Goal: Task Accomplishment & Management: Complete application form

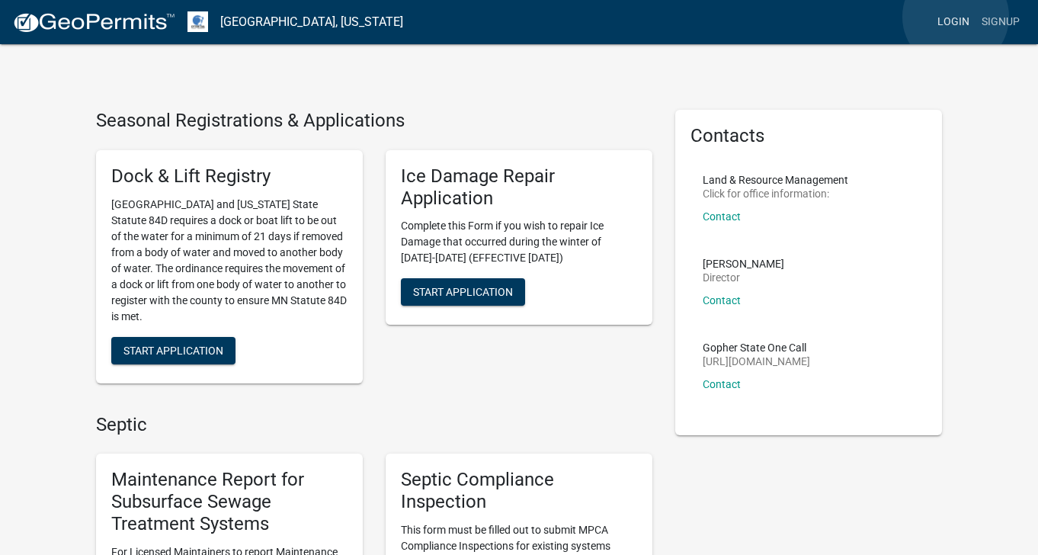
click at [956, 17] on link "Login" at bounding box center [953, 22] width 44 height 29
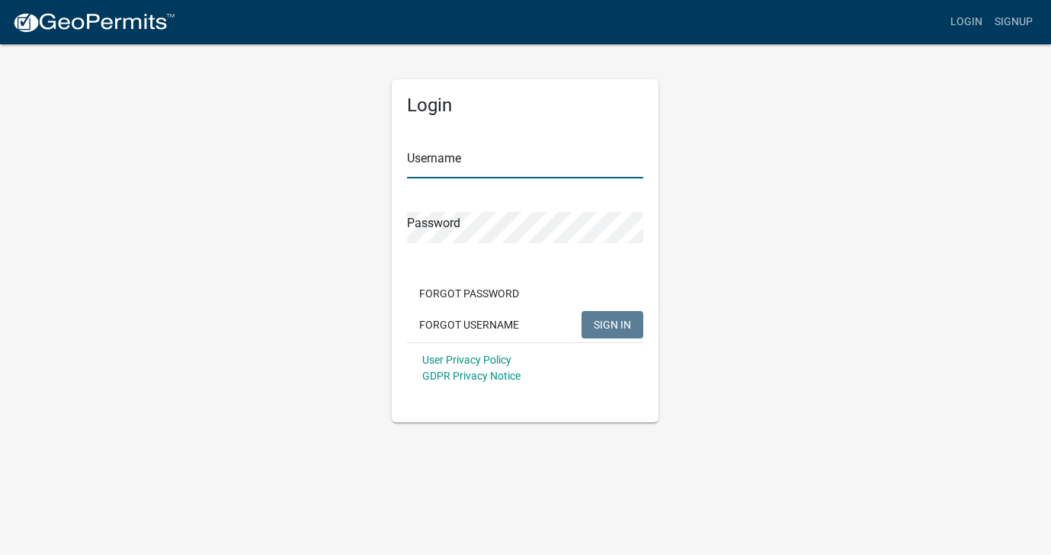
click at [427, 159] on input "Username" at bounding box center [525, 162] width 236 height 31
type input "[PERSON_NAME]"
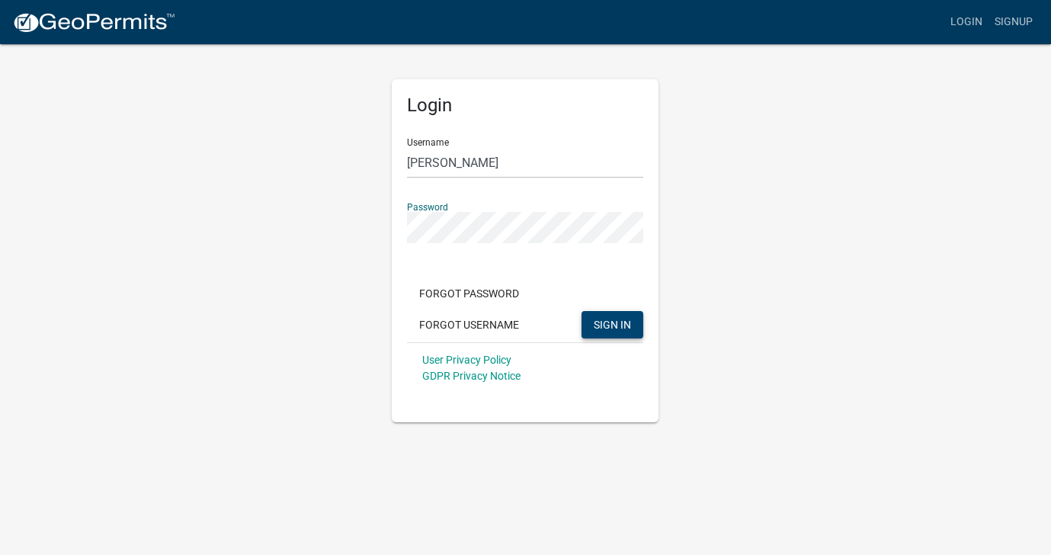
click at [631, 325] on span "SIGN IN" at bounding box center [612, 324] width 37 height 12
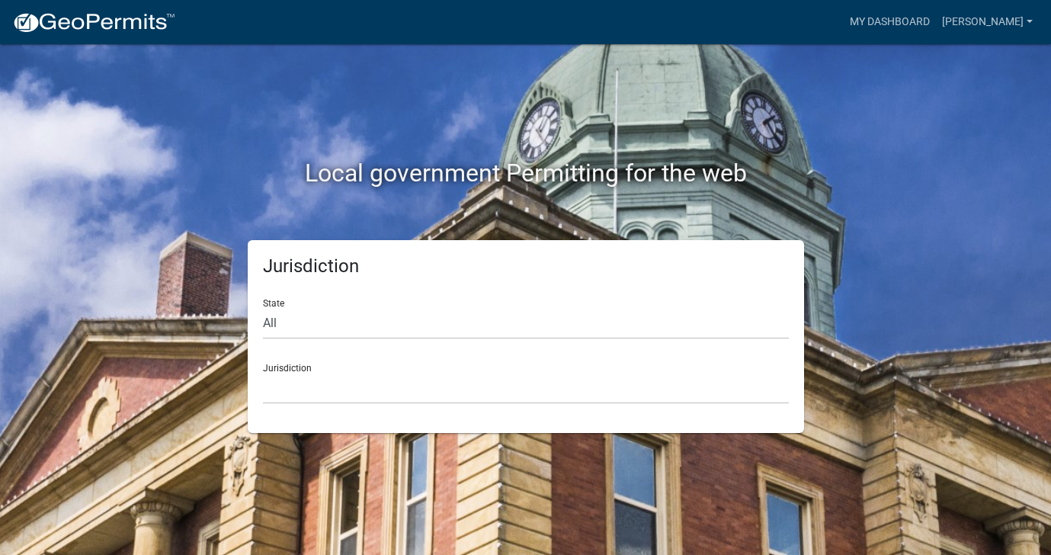
click at [1009, 235] on div "Local government Permitting for the web Jurisdiction State All [US_STATE] [US_S…" at bounding box center [525, 277] width 1051 height 555
click at [268, 322] on select "All [US_STATE] [US_STATE] [US_STATE] [US_STATE] [US_STATE] [US_STATE] [US_STATE…" at bounding box center [526, 323] width 526 height 31
select select "[US_STATE]"
click option "[US_STATE]" at bounding box center [0, 0] width 0 height 0
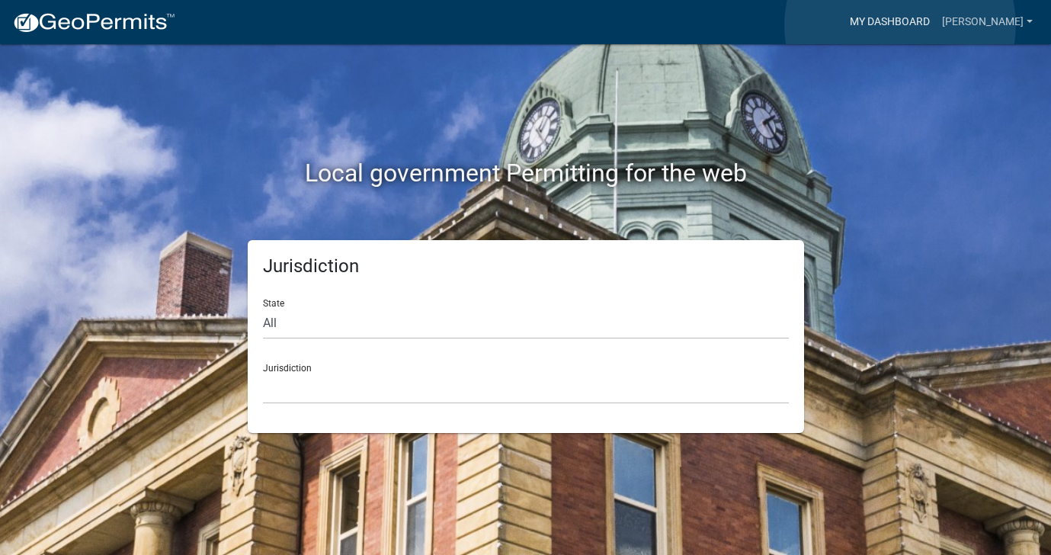
click at [900, 25] on link "My Dashboard" at bounding box center [890, 22] width 92 height 29
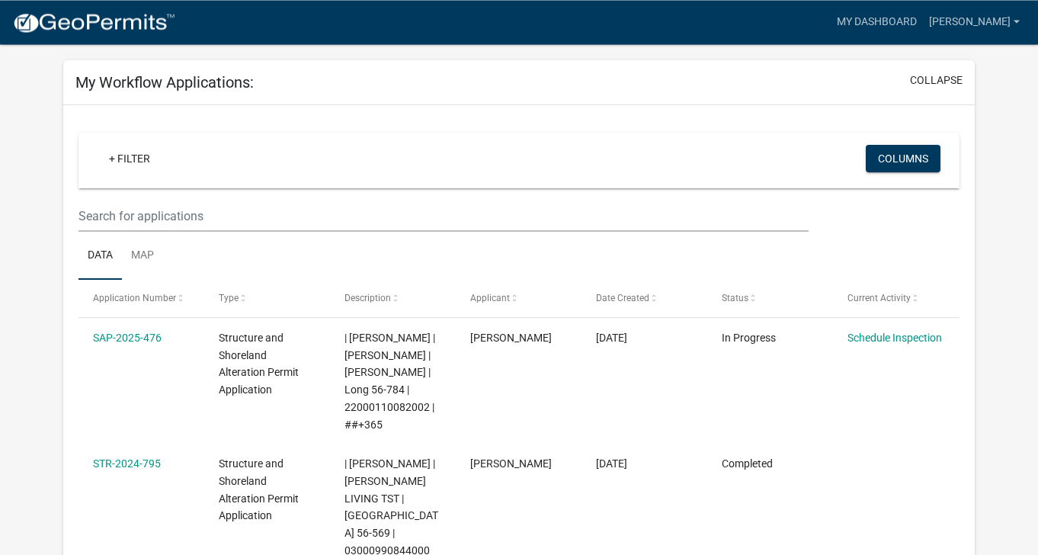
scroll to position [30, 0]
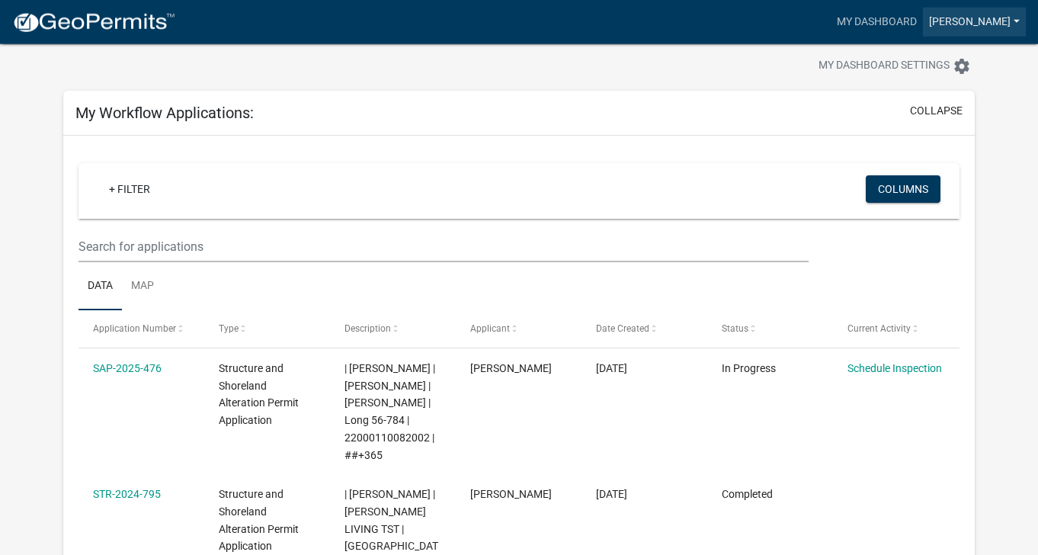
click at [972, 23] on link "[PERSON_NAME]" at bounding box center [974, 22] width 103 height 29
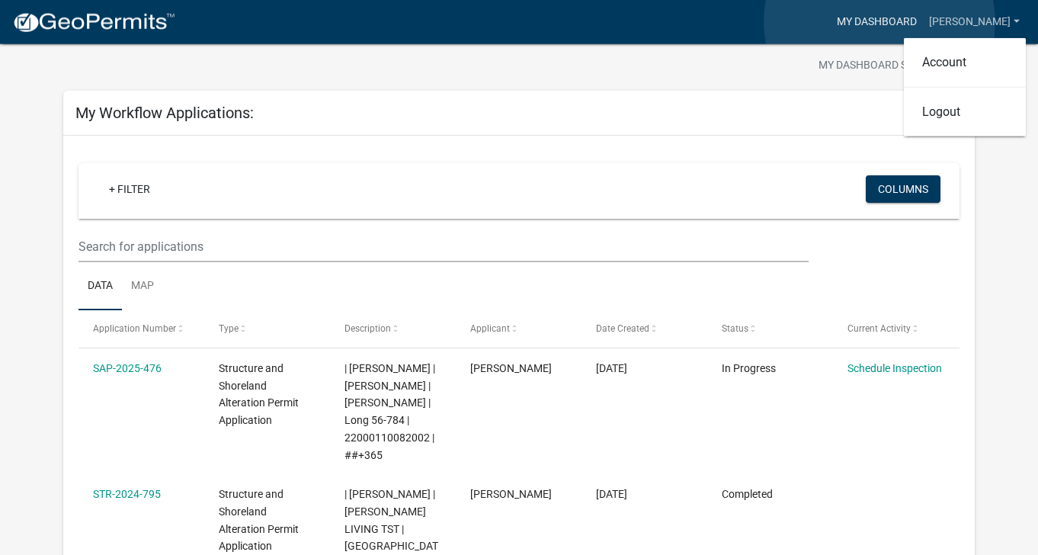
click at [880, 22] on link "My Dashboard" at bounding box center [877, 22] width 92 height 29
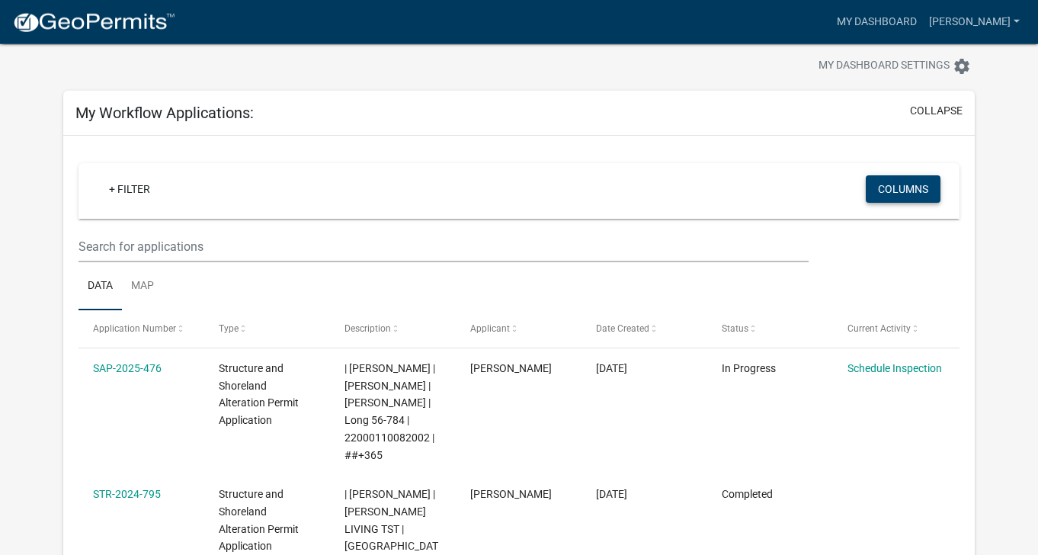
click at [890, 191] on button "Columns" at bounding box center [903, 188] width 75 height 27
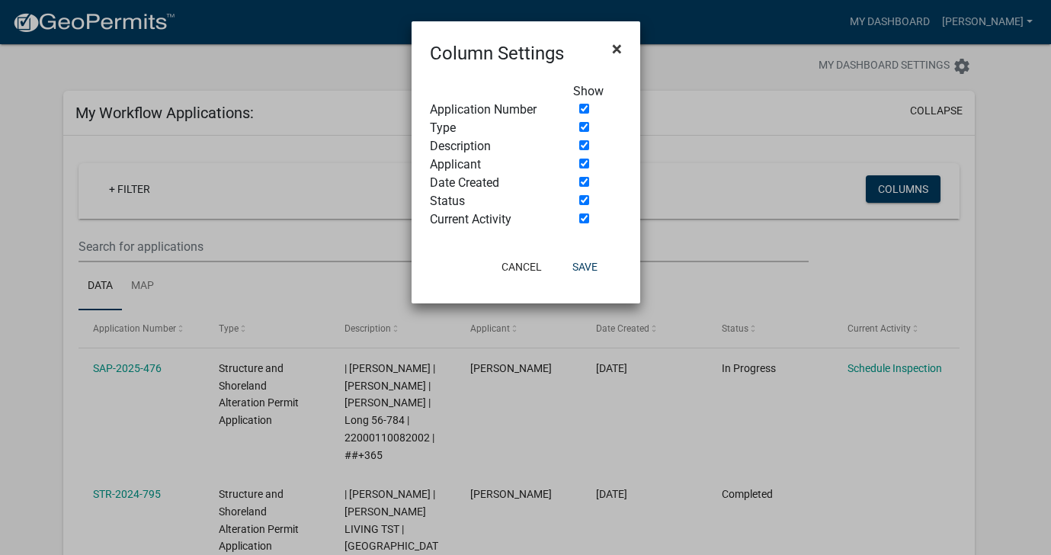
click at [617, 52] on span "×" at bounding box center [617, 48] width 10 height 21
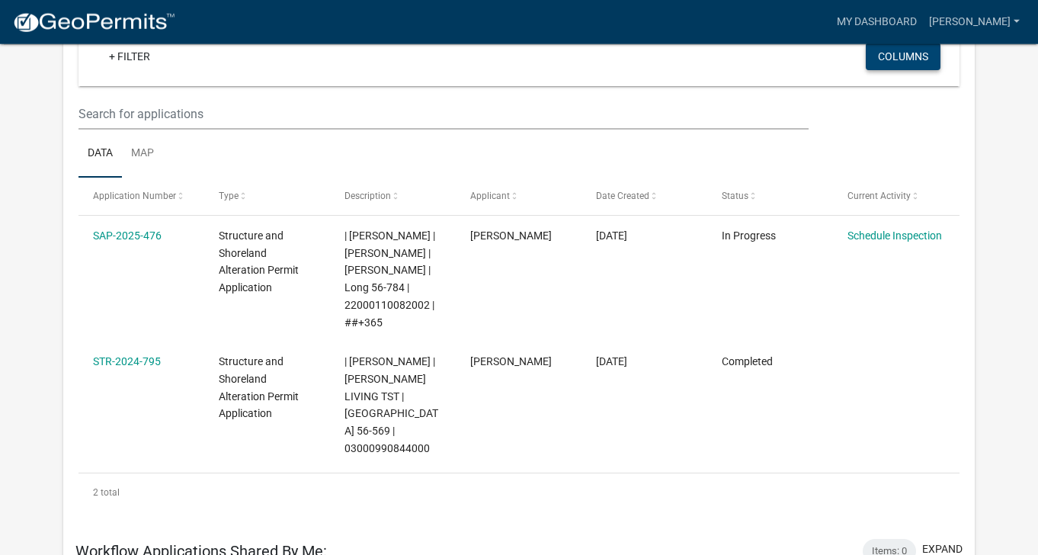
scroll to position [0, 0]
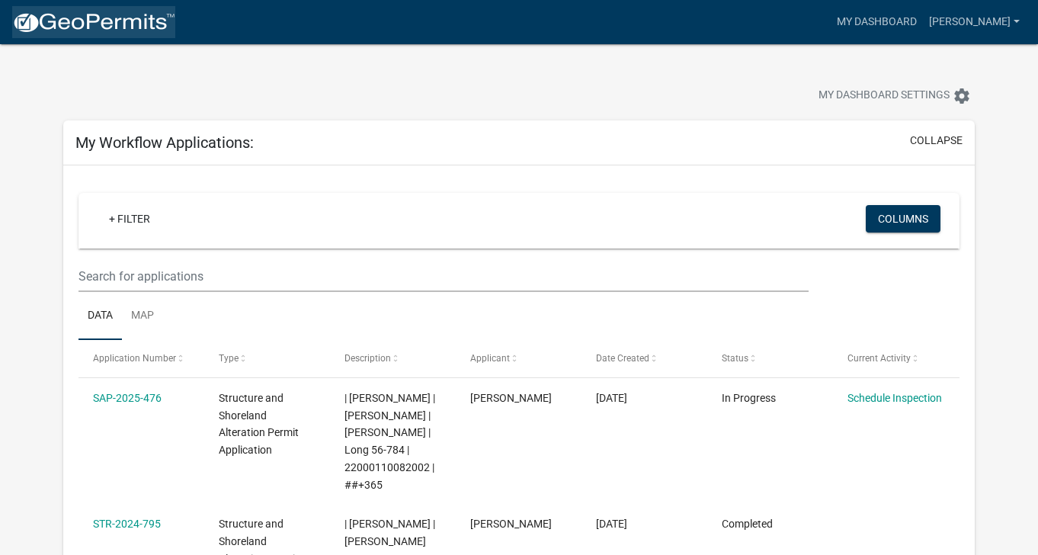
click at [41, 15] on img at bounding box center [93, 22] width 163 height 23
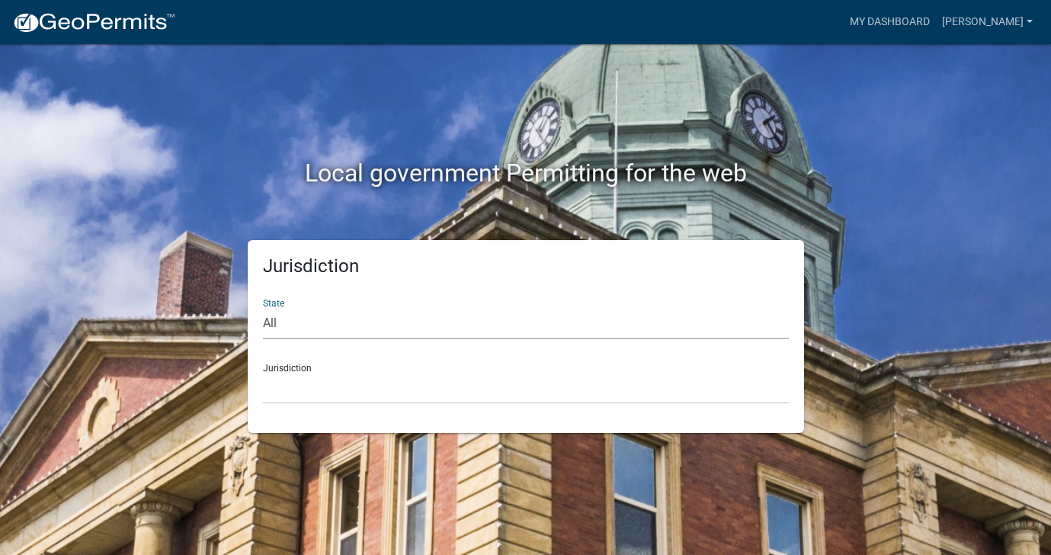
click at [263, 308] on select "All [US_STATE] [US_STATE] [US_STATE] [US_STATE] [US_STATE] [US_STATE] [US_STATE…" at bounding box center [526, 323] width 526 height 31
select select "[US_STATE]"
click option "[US_STATE]" at bounding box center [0, 0] width 0 height 0
click at [533, 359] on div "Jurisdiction [GEOGRAPHIC_DATA], [US_STATE] [GEOGRAPHIC_DATA], [US_STATE] [GEOGR…" at bounding box center [526, 377] width 526 height 53
click at [816, 372] on div "Jurisdiction State All [US_STATE] [US_STATE] [US_STATE] [US_STATE] [US_STATE] […" at bounding box center [525, 336] width 869 height 193
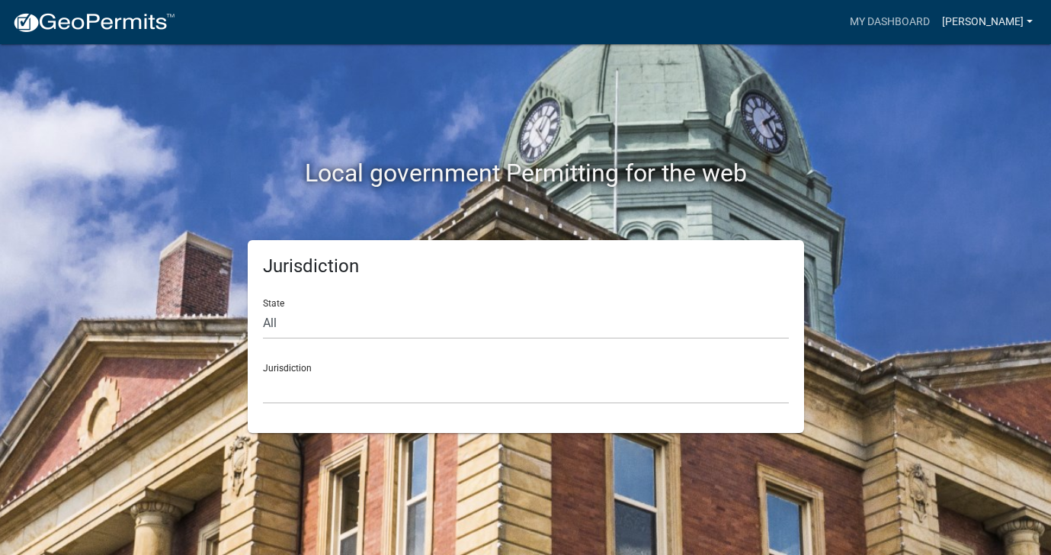
click at [976, 15] on link "[PERSON_NAME]" at bounding box center [987, 22] width 103 height 29
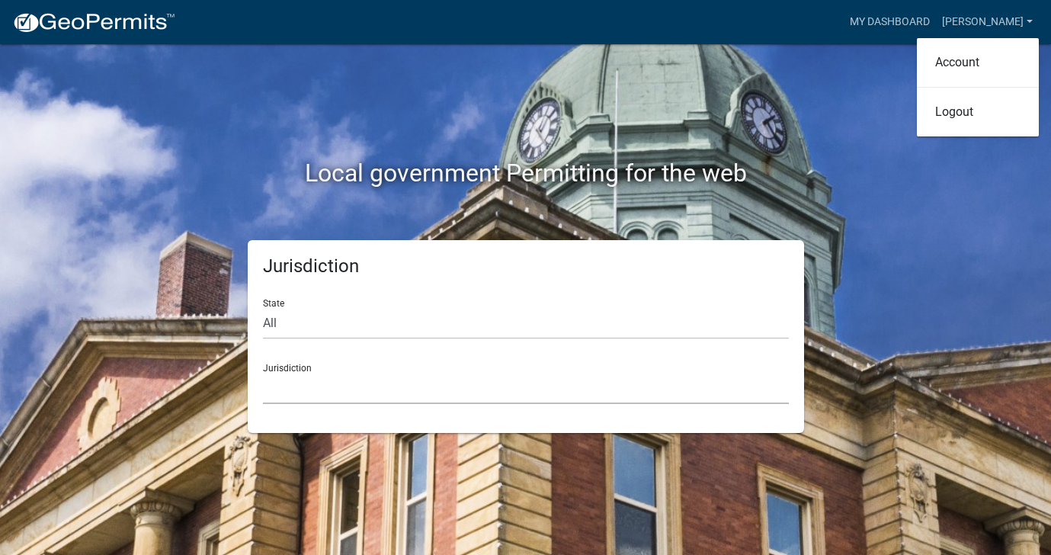
click at [263, 373] on select "[GEOGRAPHIC_DATA], [US_STATE] [GEOGRAPHIC_DATA], [US_STATE] [GEOGRAPHIC_DATA], …" at bounding box center [526, 388] width 526 height 31
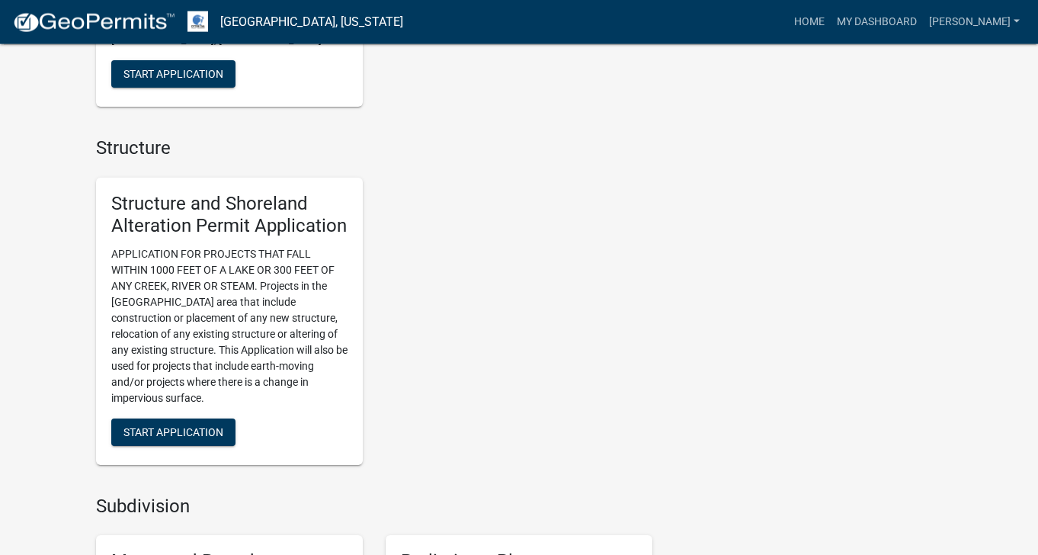
scroll to position [1265, 0]
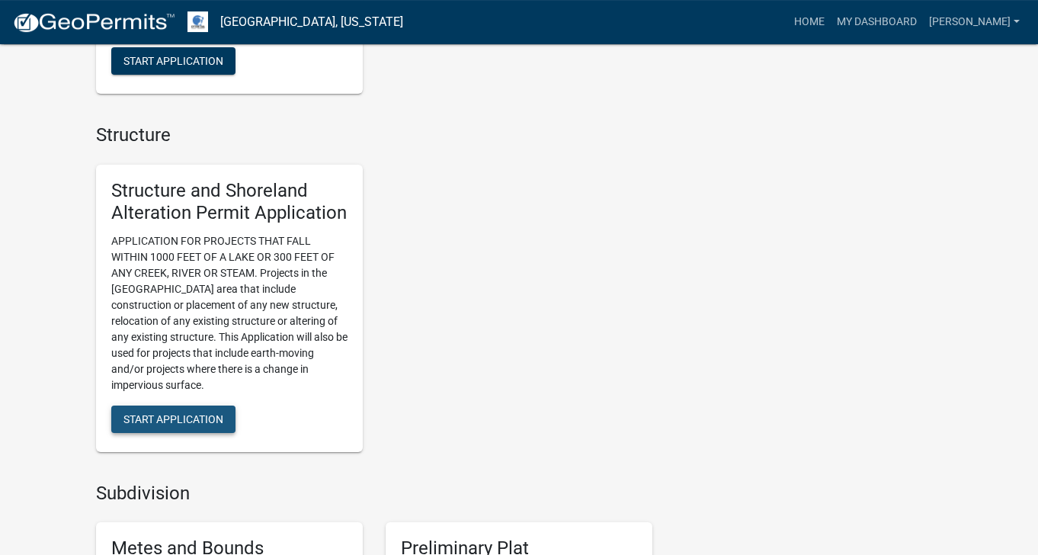
click at [183, 417] on span "Start Application" at bounding box center [173, 418] width 100 height 12
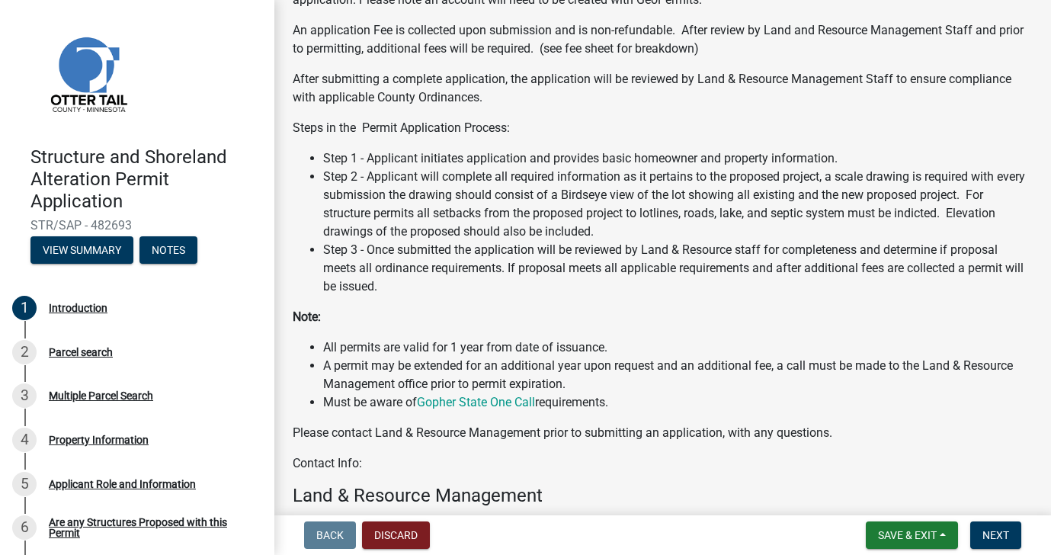
scroll to position [253, 0]
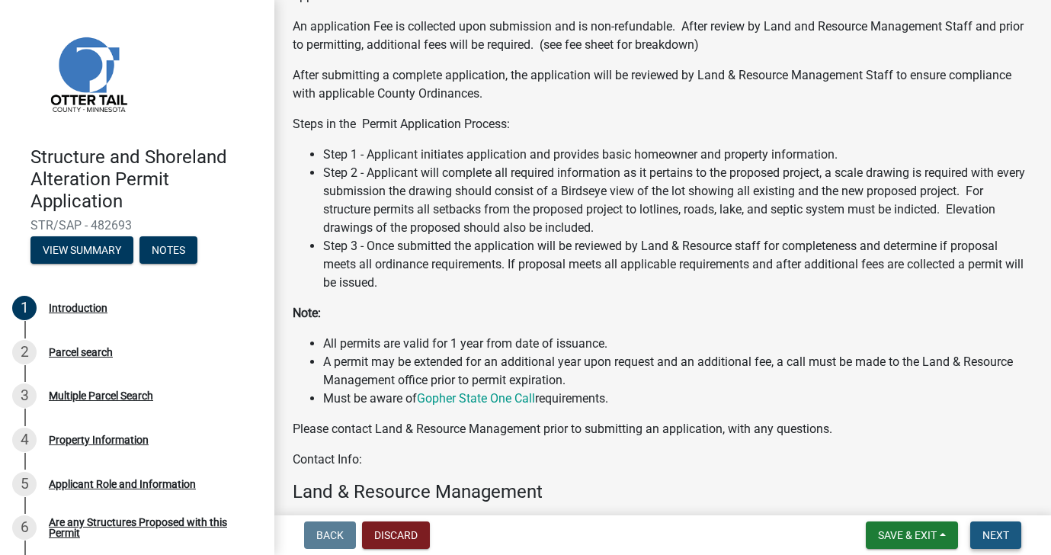
click at [996, 538] on span "Next" at bounding box center [996, 535] width 27 height 12
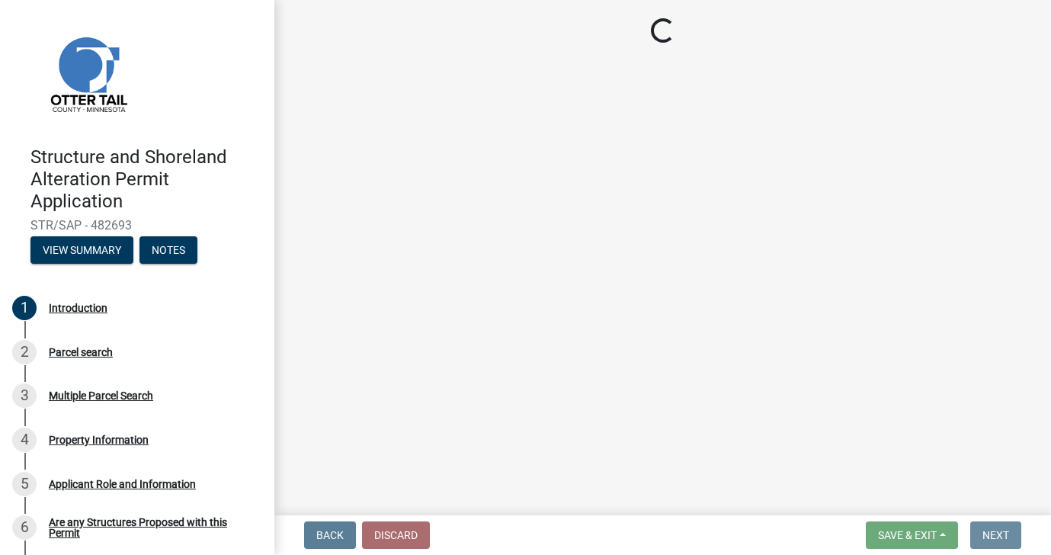
scroll to position [0, 0]
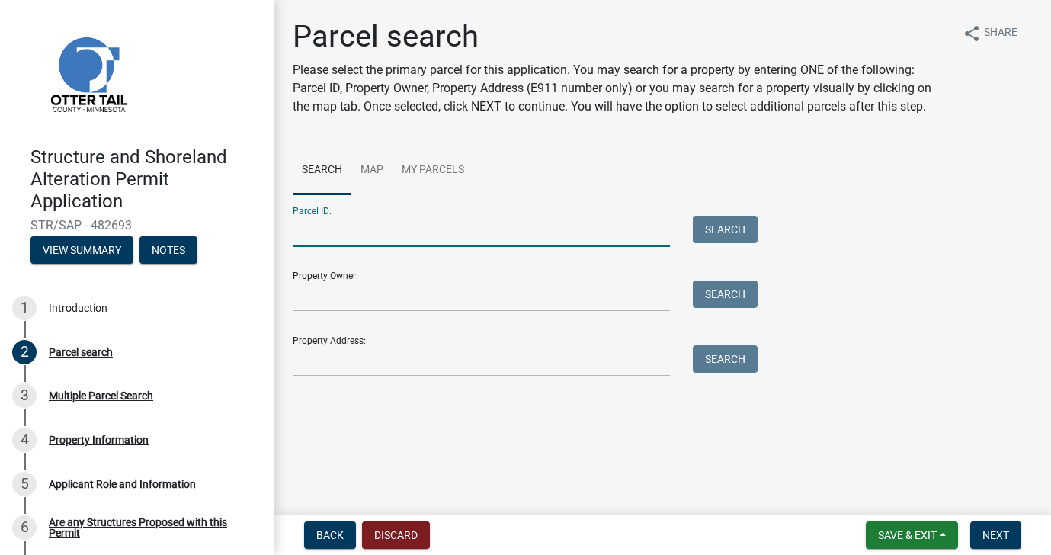
click at [397, 219] on input "Parcel ID:" at bounding box center [481, 231] width 377 height 31
type input "03000990839000"
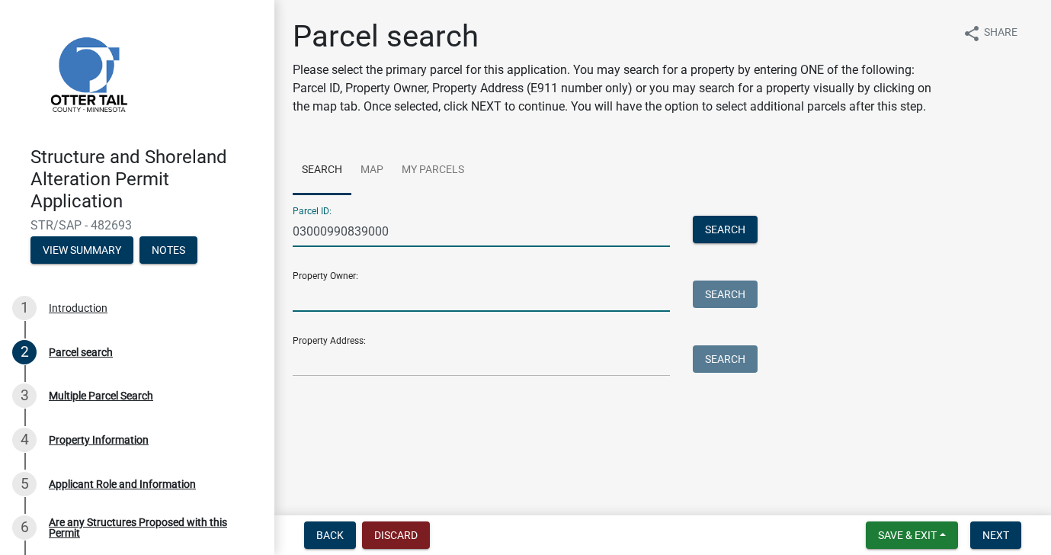
click at [371, 294] on input "Property Owner:" at bounding box center [481, 296] width 377 height 31
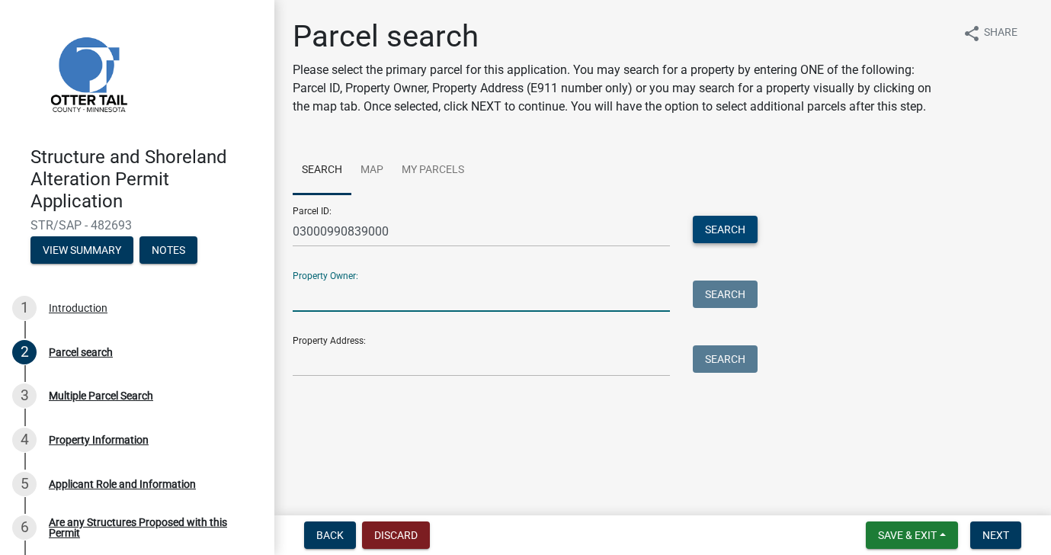
click at [716, 231] on button "Search" at bounding box center [725, 229] width 65 height 27
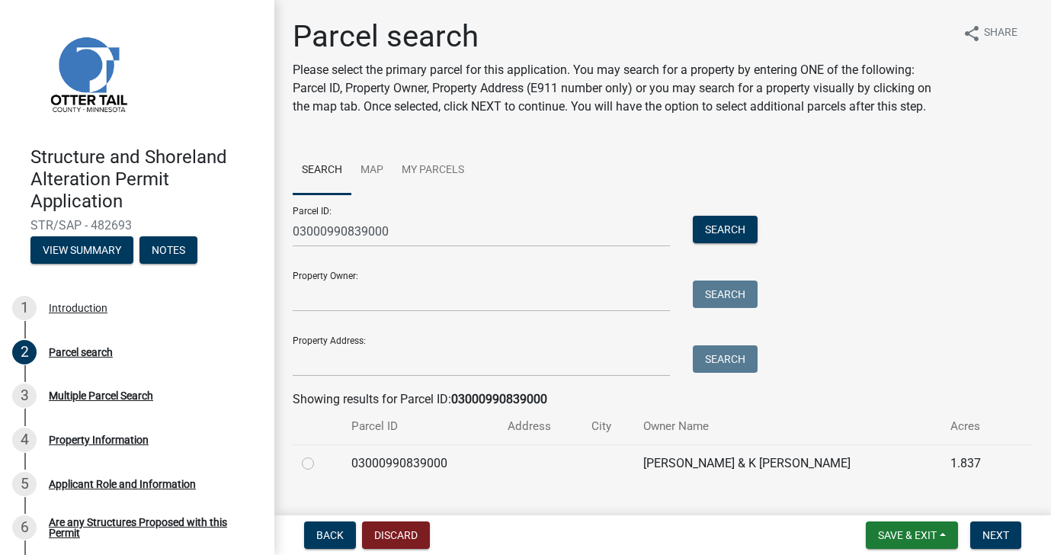
click at [724, 460] on td "[PERSON_NAME] & K [PERSON_NAME]" at bounding box center [787, 462] width 307 height 37
click at [989, 531] on span "Next" at bounding box center [996, 535] width 27 height 12
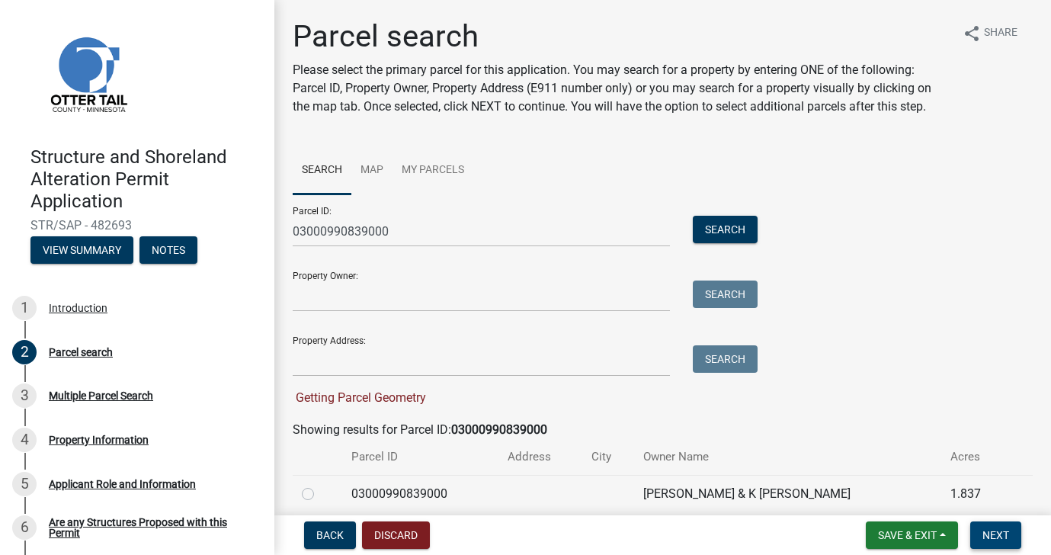
scroll to position [63, 0]
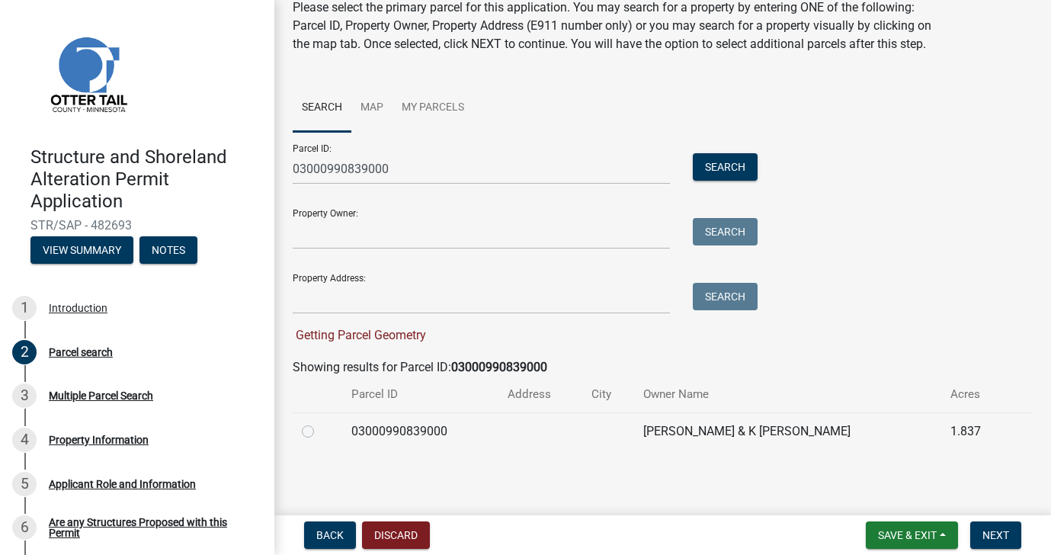
click at [320, 422] on label at bounding box center [320, 422] width 0 height 0
click at [320, 432] on input "radio" at bounding box center [325, 427] width 10 height 10
radio input "true"
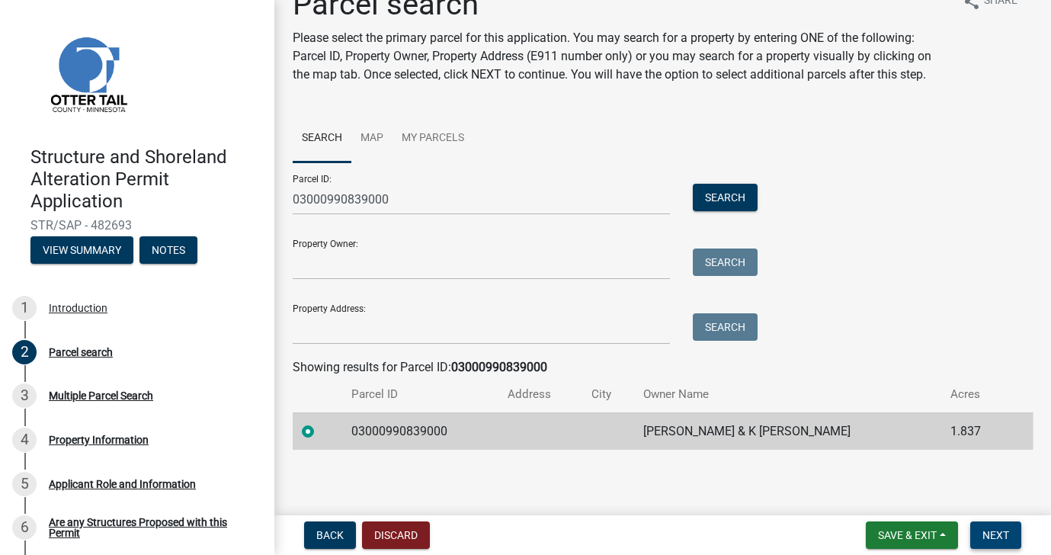
scroll to position [32, 0]
click at [1000, 537] on span "Next" at bounding box center [996, 535] width 27 height 12
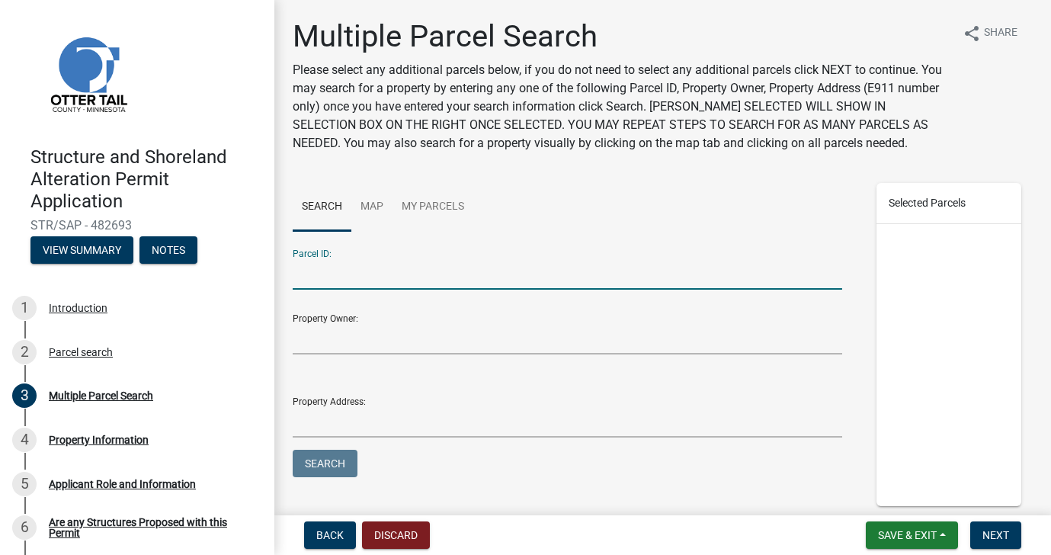
click at [335, 279] on input "Parcel ID:" at bounding box center [568, 273] width 550 height 31
type input "03000990839000"
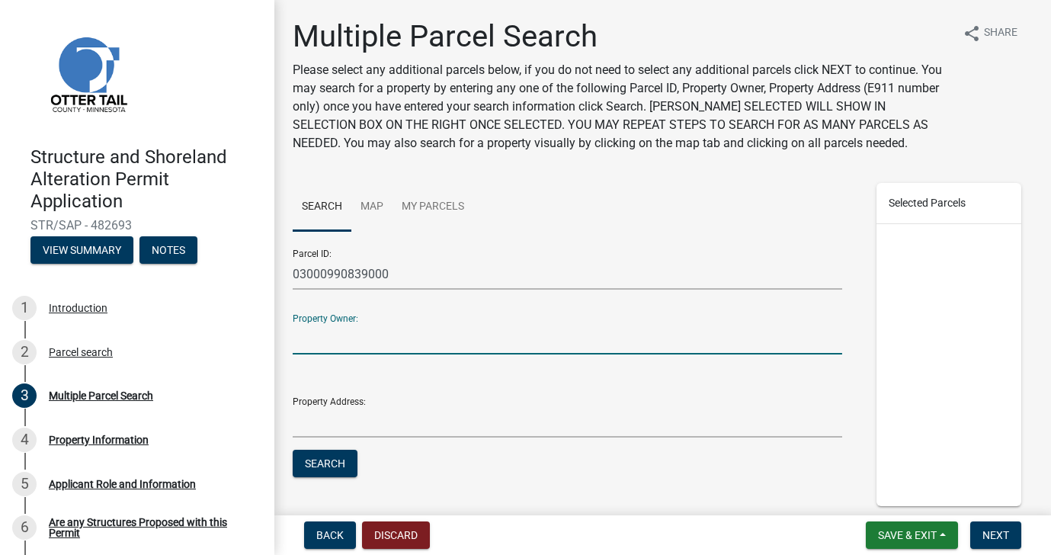
click at [416, 340] on input "Property Owner:" at bounding box center [568, 338] width 550 height 31
type input "J"
click at [315, 456] on button "Search" at bounding box center [325, 463] width 65 height 27
click at [317, 463] on button "Search" at bounding box center [325, 463] width 65 height 27
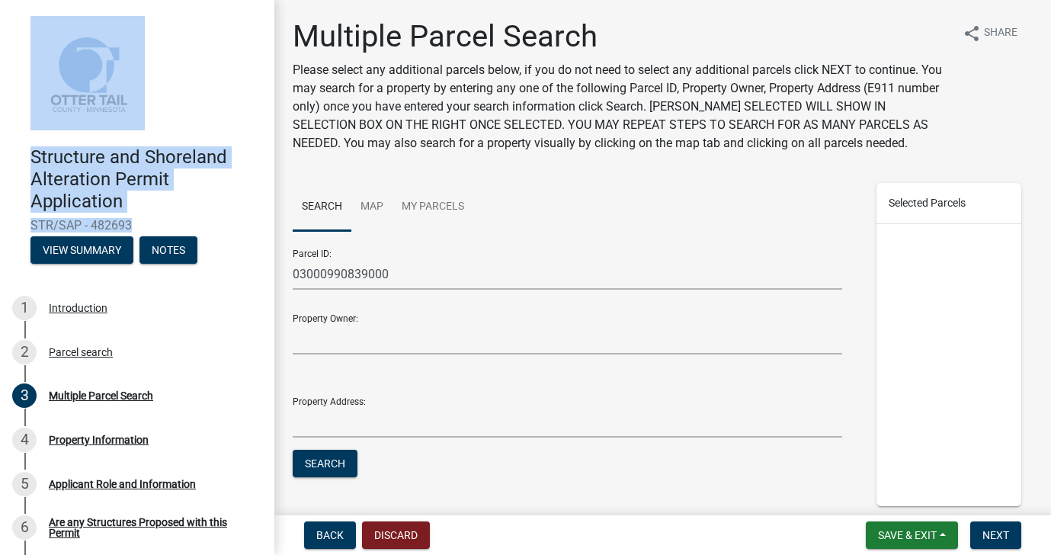
drag, startPoint x: 1037, startPoint y: 293, endPoint x: 1050, endPoint y: 442, distance: 149.2
click at [1037, 442] on main "Multiple Parcel Search Please select any additional parcels below, if you do no…" at bounding box center [662, 254] width 777 height 509
click at [656, 475] on form "Parcel ID: 03000990839000 Property Owner: Property Address: Search" at bounding box center [568, 359] width 550 height 244
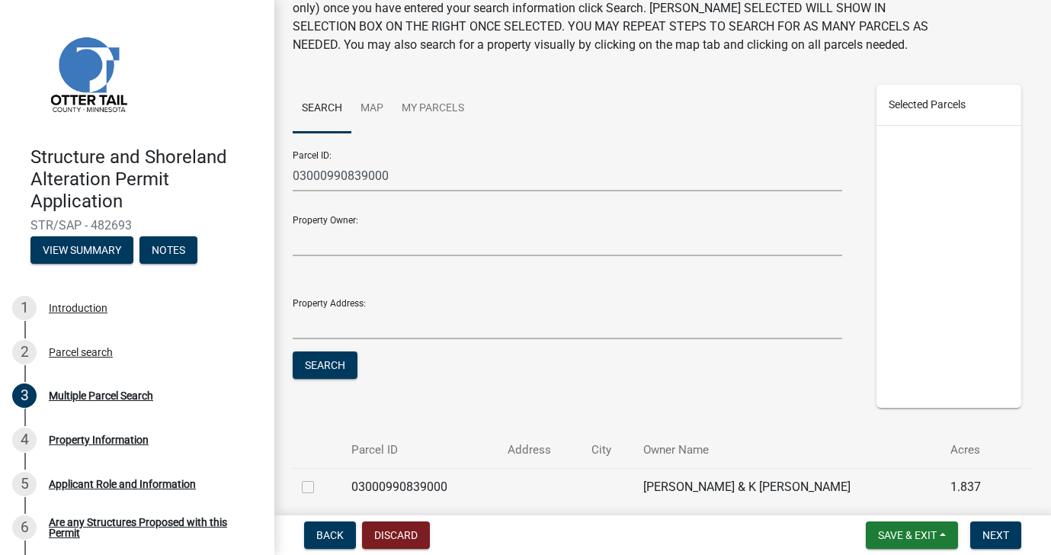
scroll to position [166, 0]
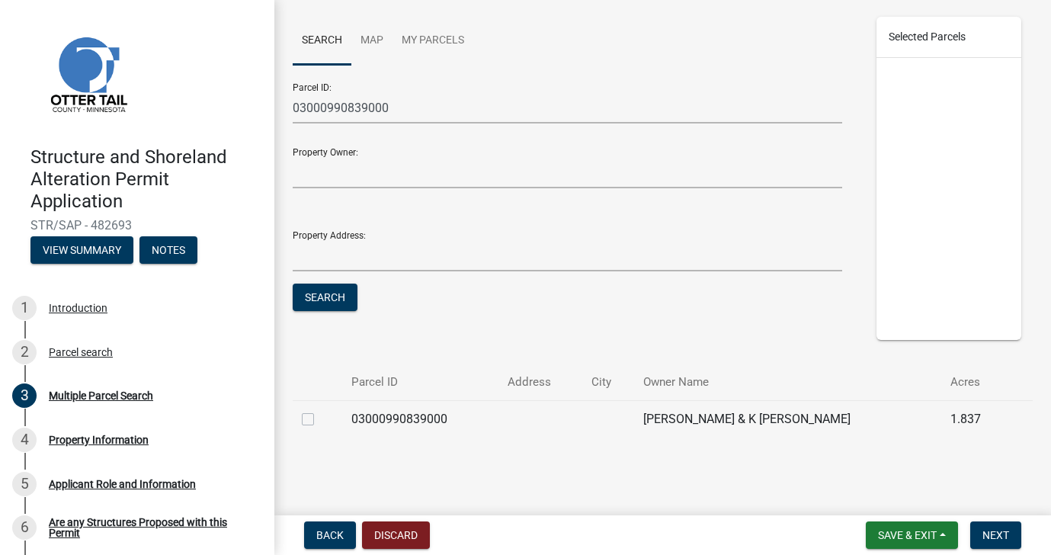
click at [320, 410] on label at bounding box center [320, 410] width 0 height 0
click at [320, 420] on input "checkbox" at bounding box center [325, 415] width 10 height 10
checkbox input "true"
click at [992, 529] on span "Next" at bounding box center [996, 535] width 27 height 12
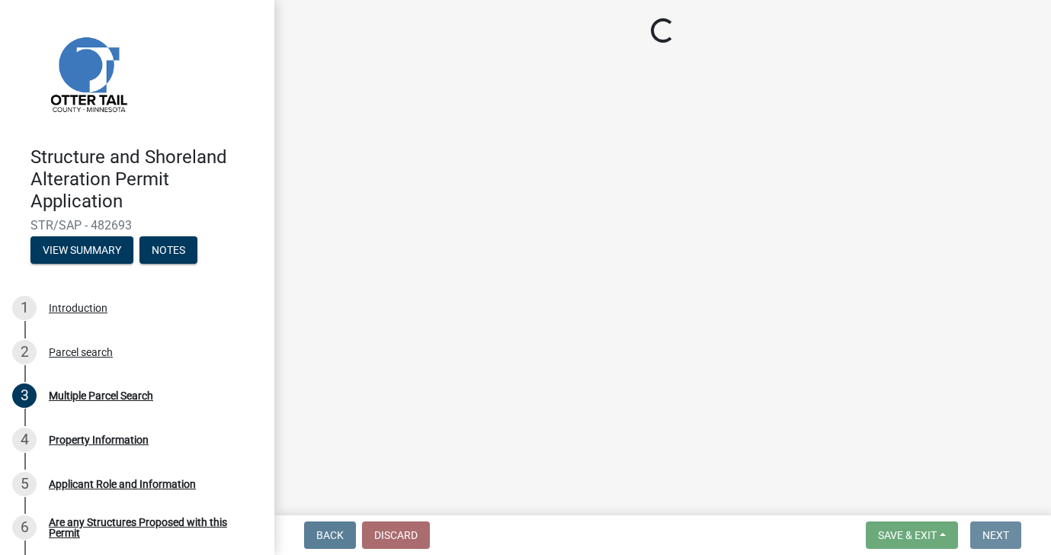
scroll to position [0, 0]
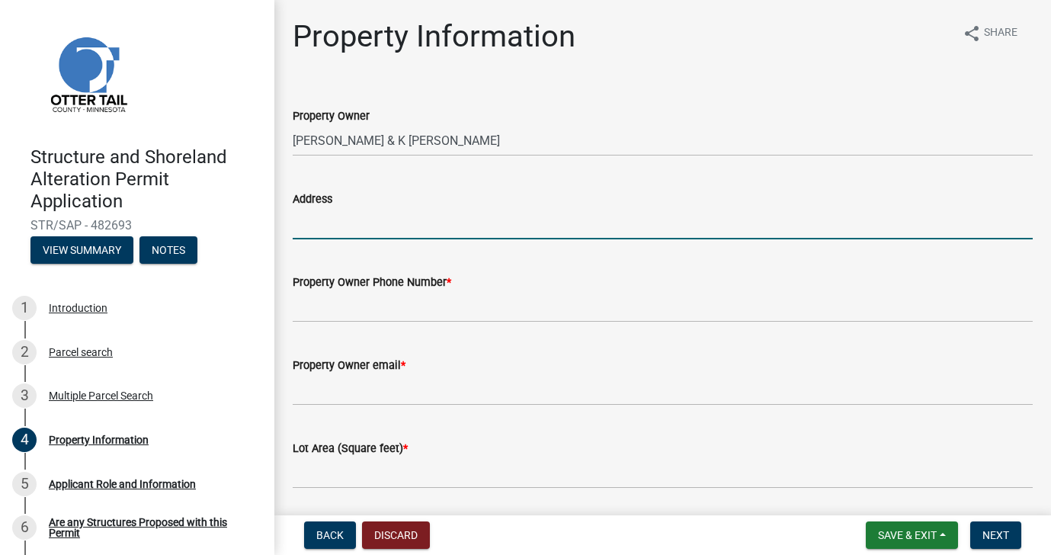
click at [330, 224] on input "Address" at bounding box center [663, 223] width 740 height 31
type input "1"
click at [324, 309] on input "Property Owner Phone Number *" at bounding box center [663, 306] width 740 height 31
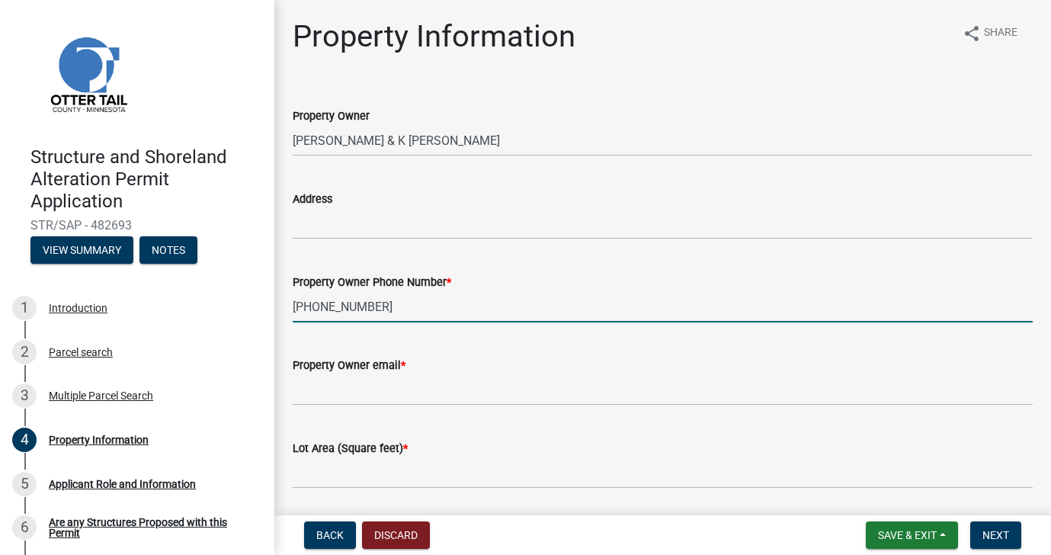
type input "[PHONE_NUMBER]"
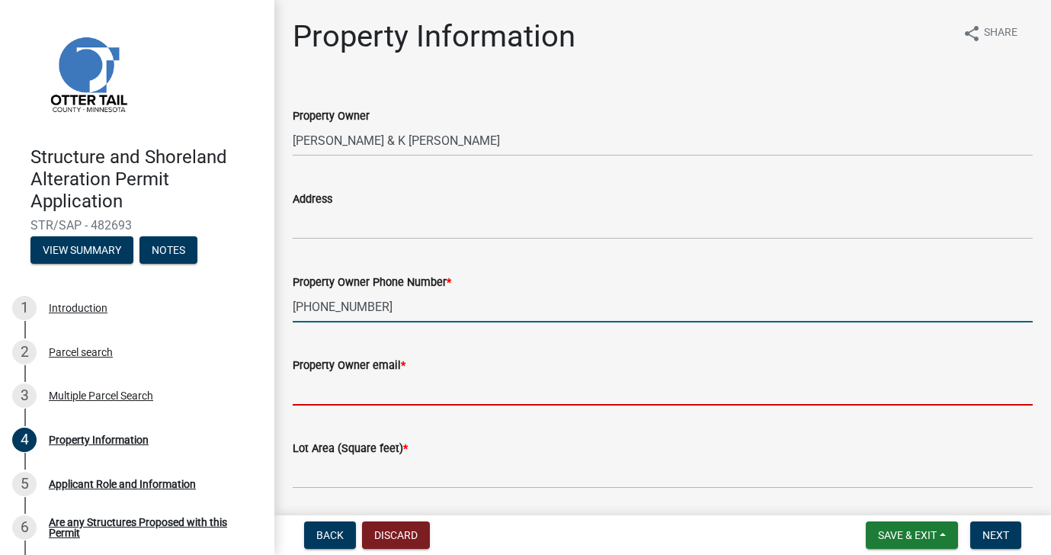
click at [364, 390] on input "Property Owner email *" at bounding box center [663, 389] width 740 height 31
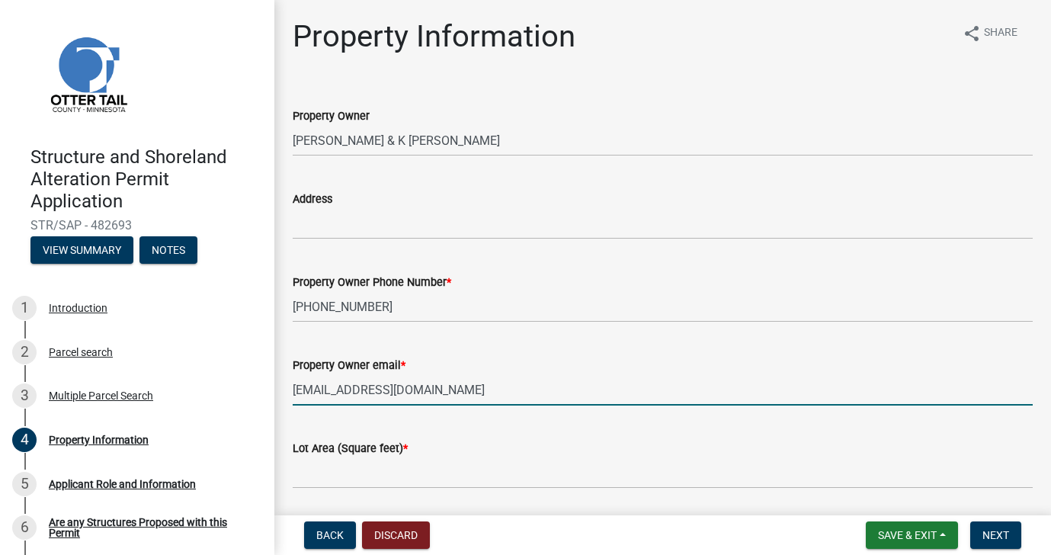
type input "[EMAIL_ADDRESS][DOMAIN_NAME]"
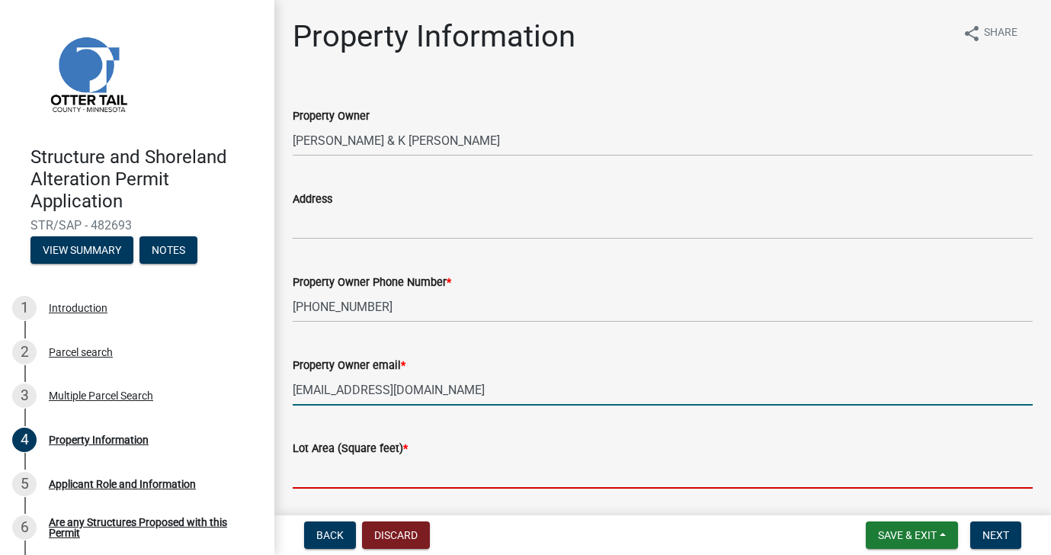
click at [352, 465] on input "text" at bounding box center [663, 472] width 740 height 31
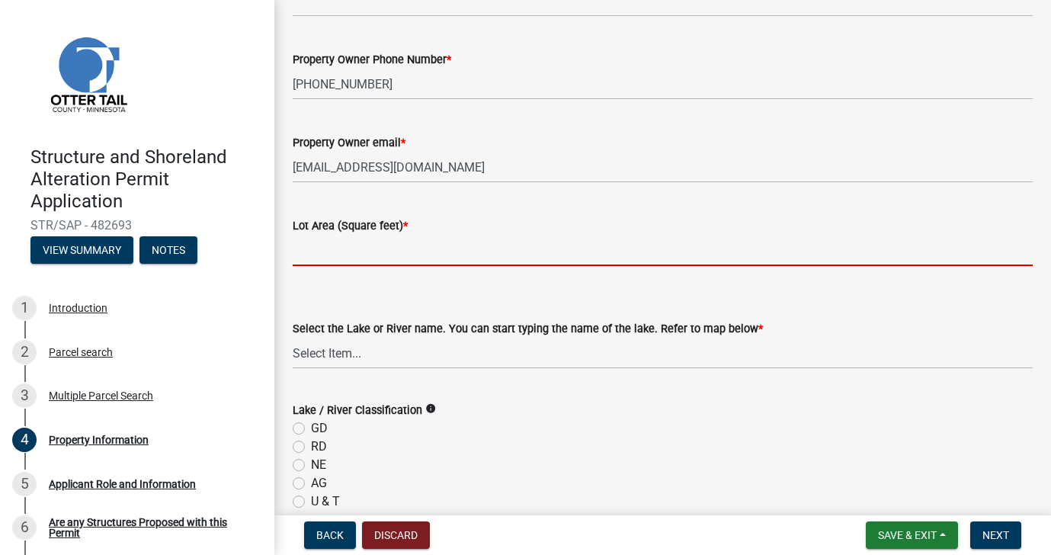
scroll to position [254, 0]
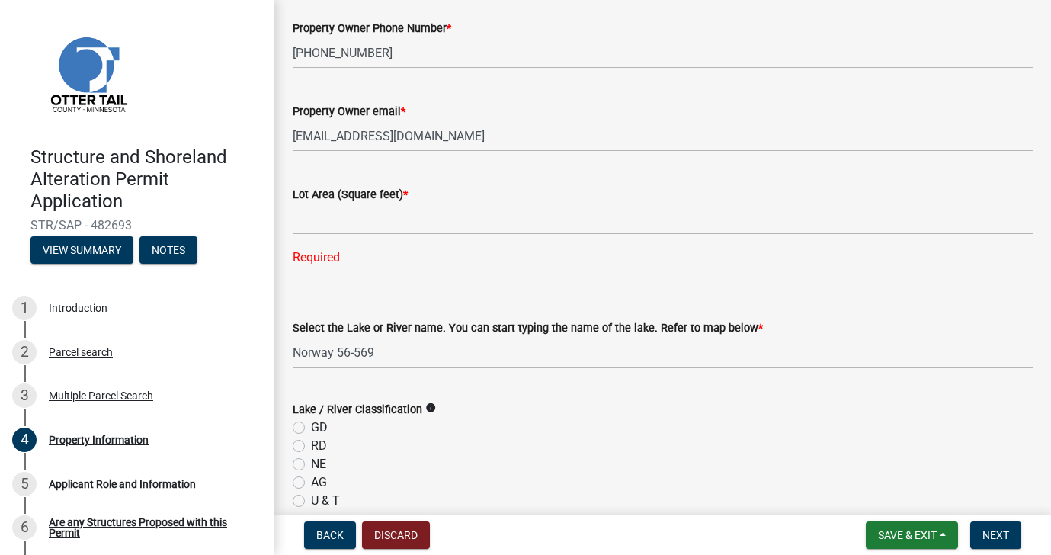
click option "Norway 56-569" at bounding box center [0, 0] width 0 height 0
select select "f97be193-16a7-4362-84a5-6820291f15b8"
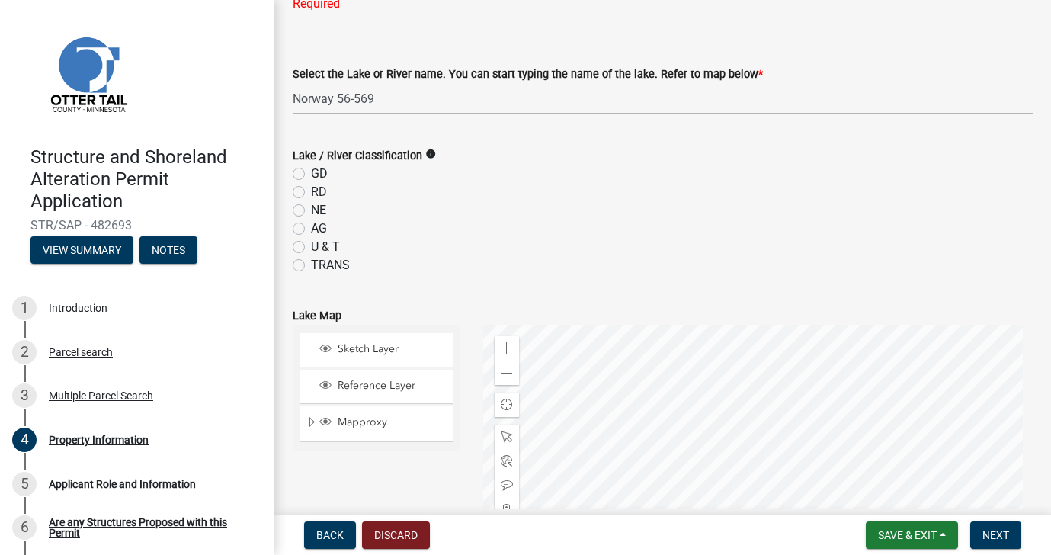
scroll to position [503, 0]
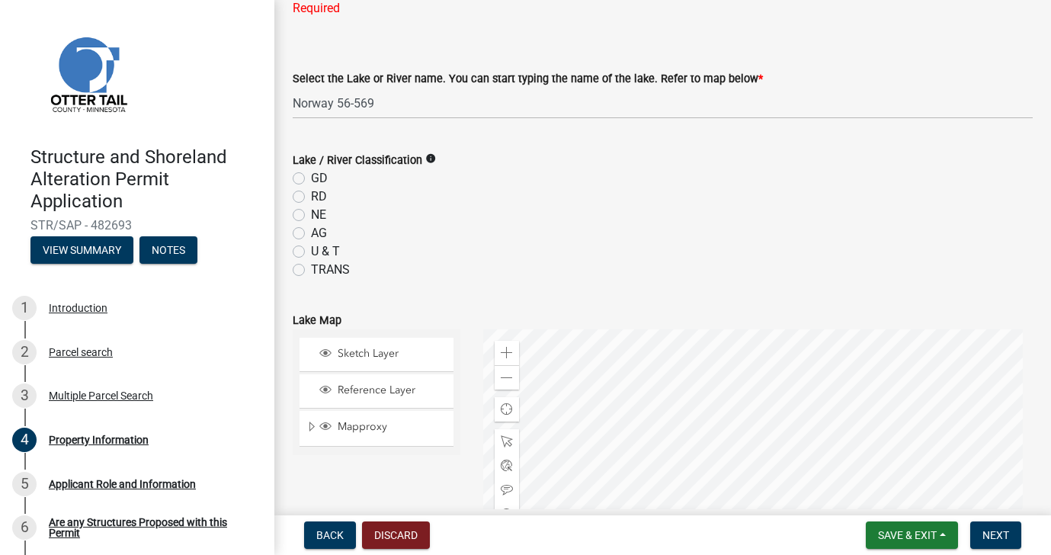
click at [311, 193] on label "RD" at bounding box center [319, 197] width 16 height 18
click at [311, 193] on input "RD" at bounding box center [316, 193] width 10 height 10
radio input "true"
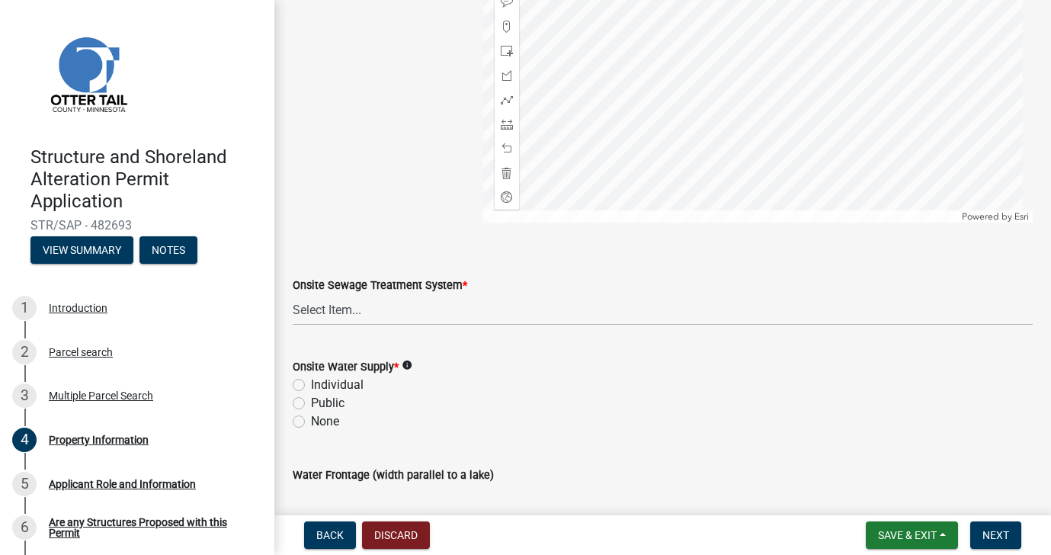
scroll to position [931, 0]
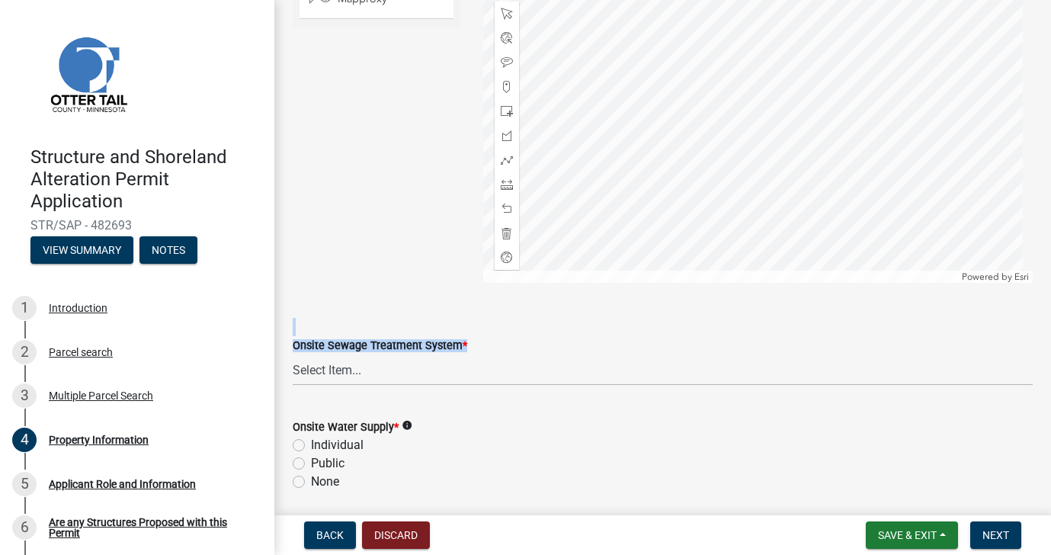
drag, startPoint x: 1045, startPoint y: 234, endPoint x: 1029, endPoint y: 236, distance: 16.1
click at [422, 246] on div "Sketch Layer Reference Layer Mapproxy Municipalities Corporate Limits Low Level…" at bounding box center [376, 92] width 191 height 381
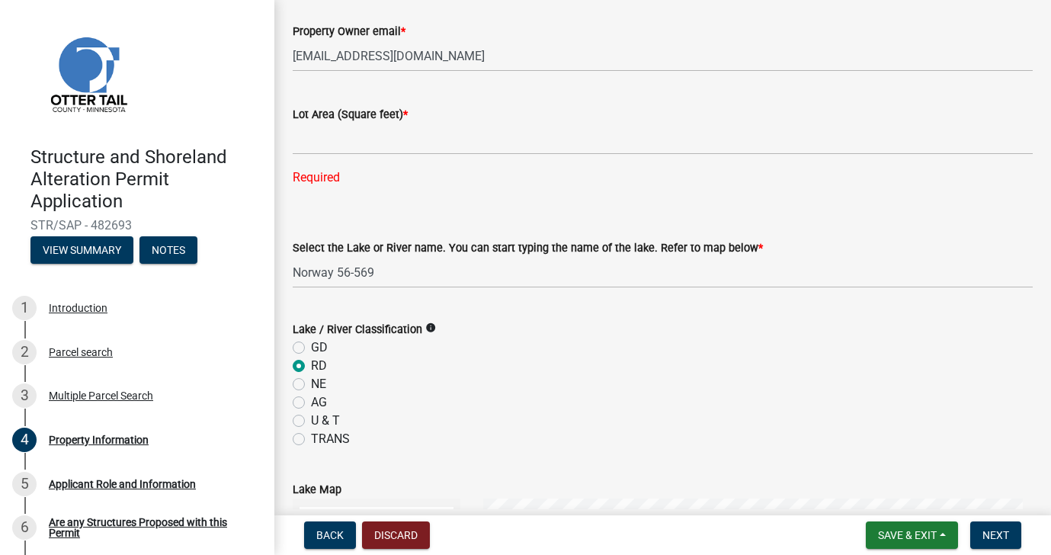
scroll to position [300, 0]
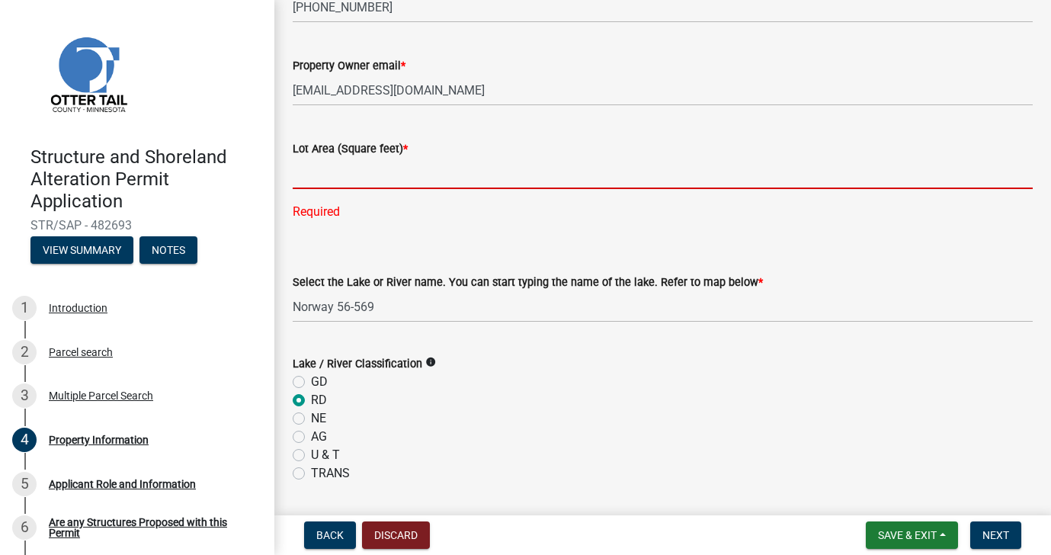
click at [353, 168] on input "text" at bounding box center [663, 173] width 740 height 31
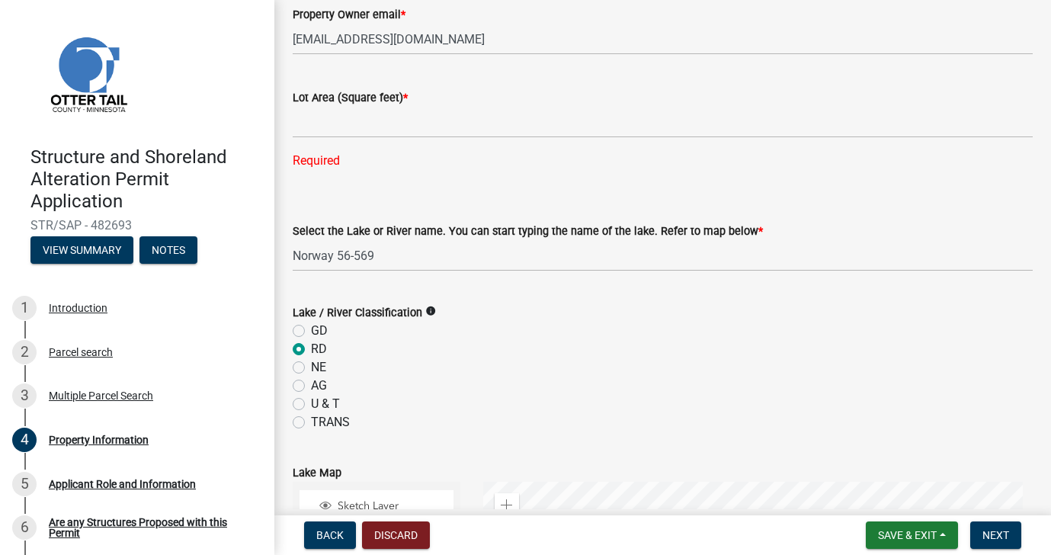
scroll to position [283, 0]
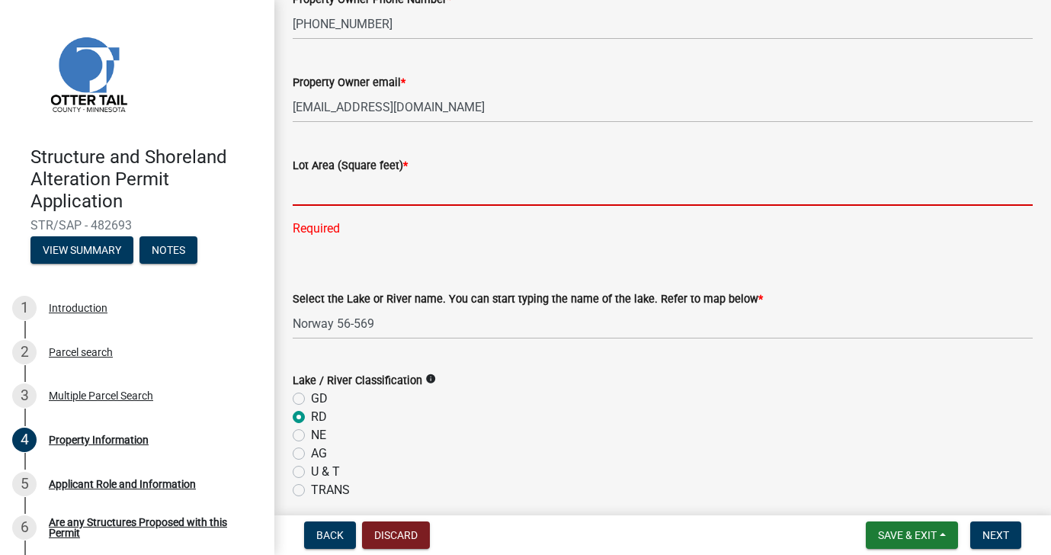
click at [374, 194] on input "text" at bounding box center [663, 190] width 740 height 31
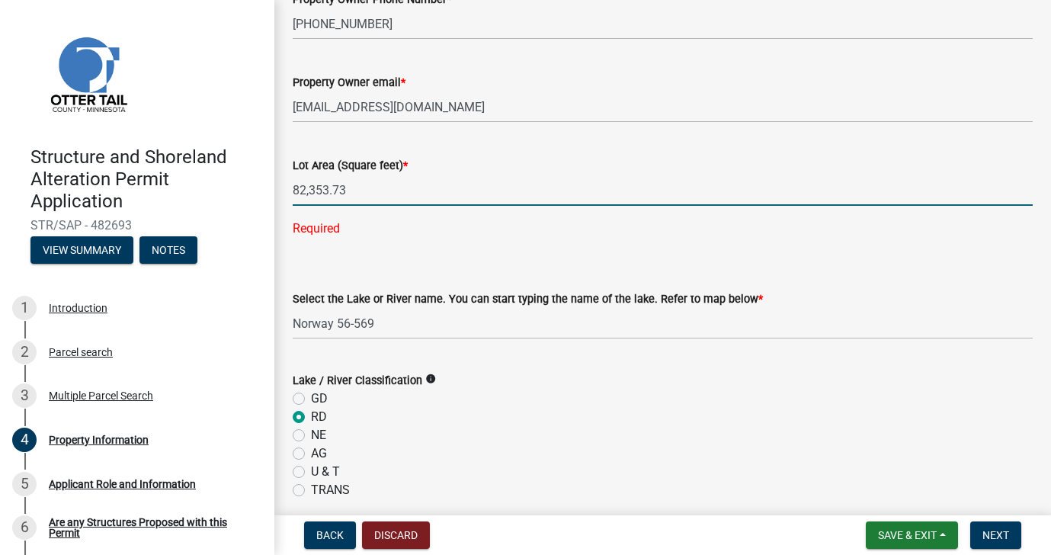
type input "82353.73"
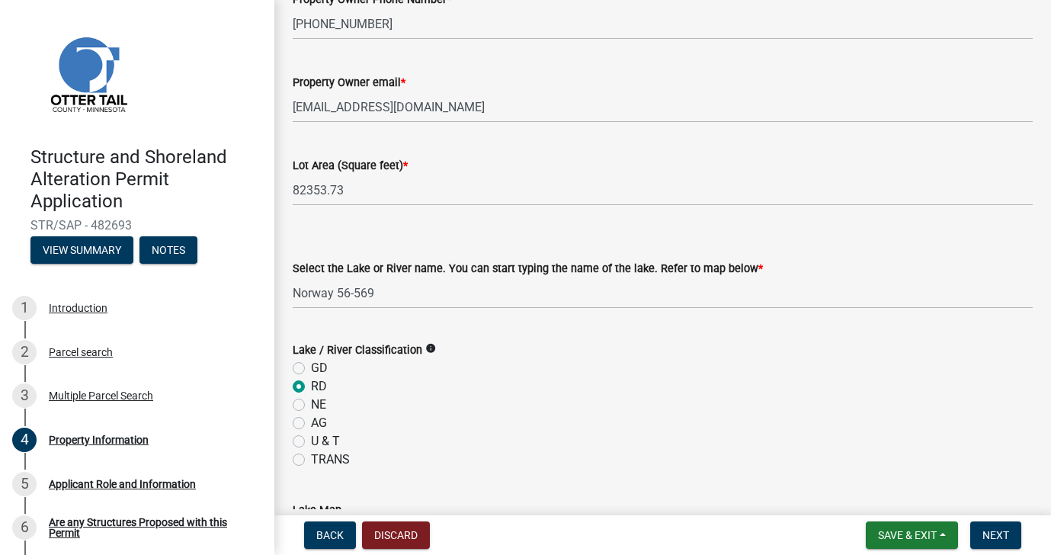
click at [551, 394] on div "Lake / River Classification info GD RD NE AG U & T TRANS" at bounding box center [663, 405] width 740 height 128
click at [994, 539] on span "Next" at bounding box center [996, 535] width 27 height 12
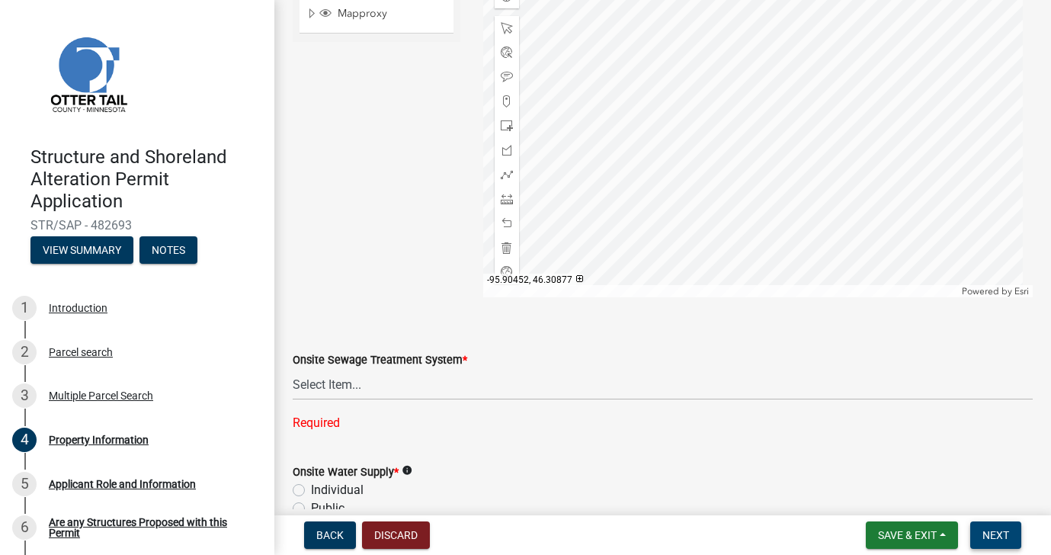
scroll to position [854, 0]
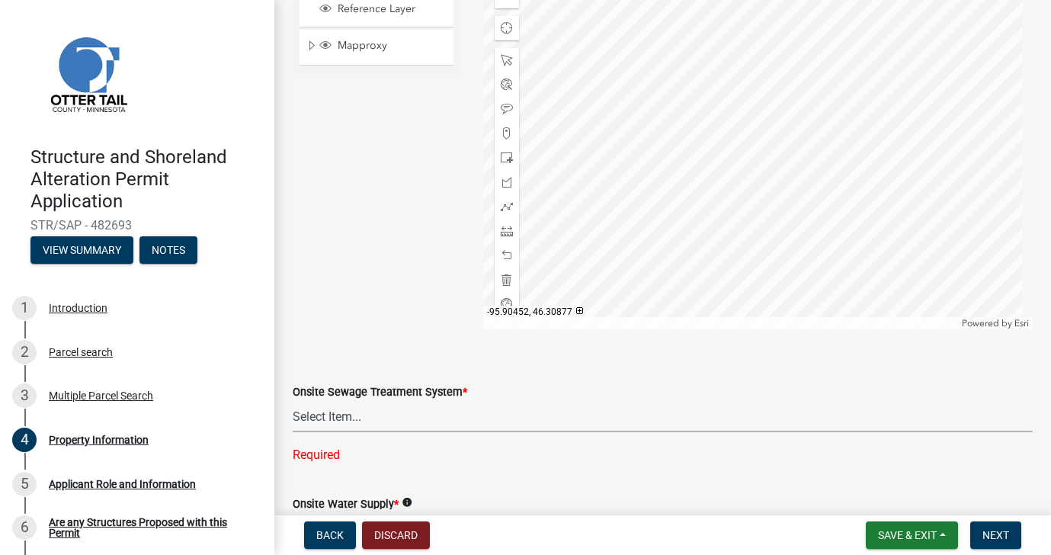
click at [507, 422] on select "Select Item... L&R Certificate of Compliance within 5yrs Compliance Inspection …" at bounding box center [663, 416] width 740 height 31
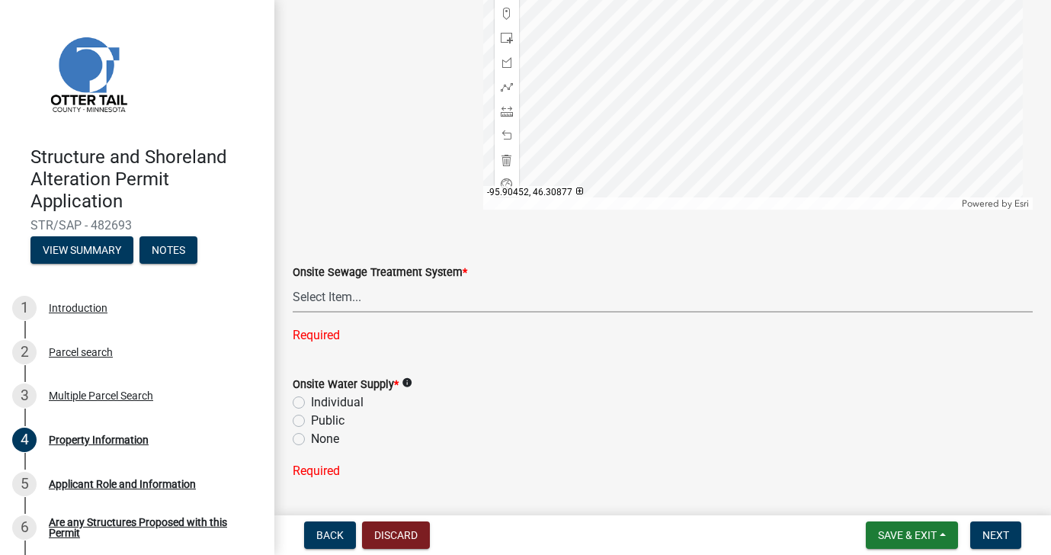
scroll to position [1099, 0]
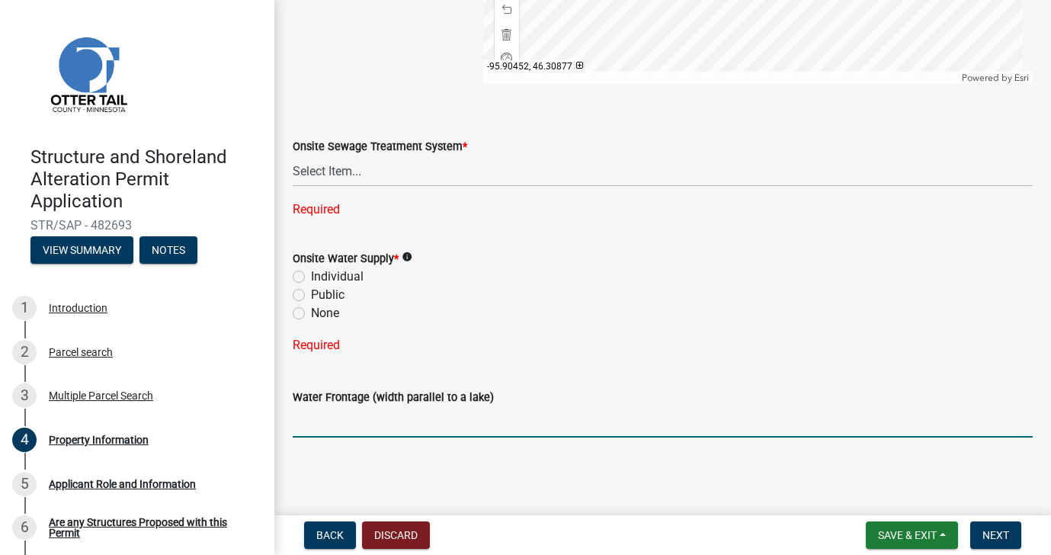
click at [385, 425] on input "Water Frontage (width parallel to a lake)" at bounding box center [663, 421] width 740 height 31
click at [311, 277] on label "Individual" at bounding box center [337, 277] width 53 height 18
click at [311, 277] on input "Individual" at bounding box center [316, 273] width 10 height 10
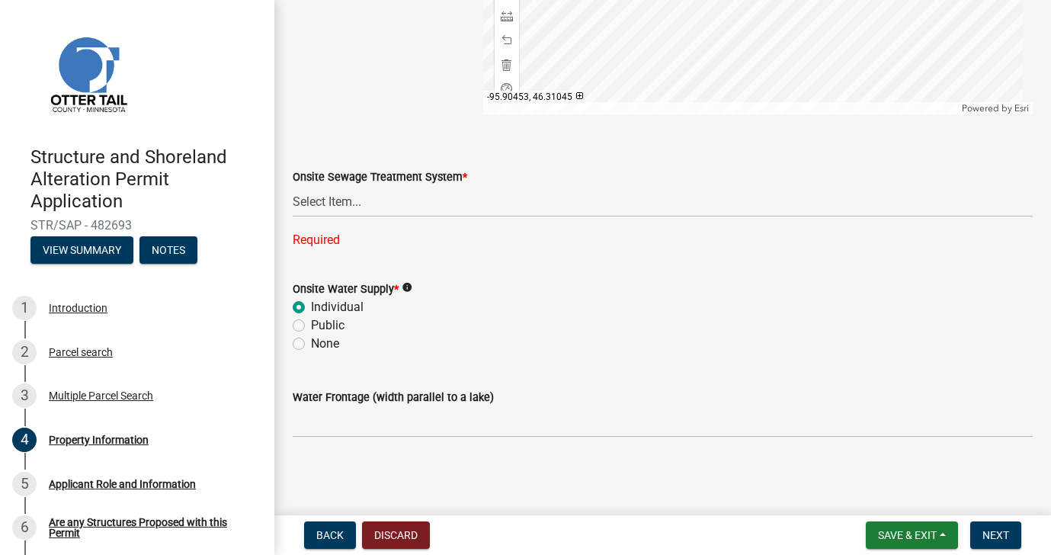
radio input "true"
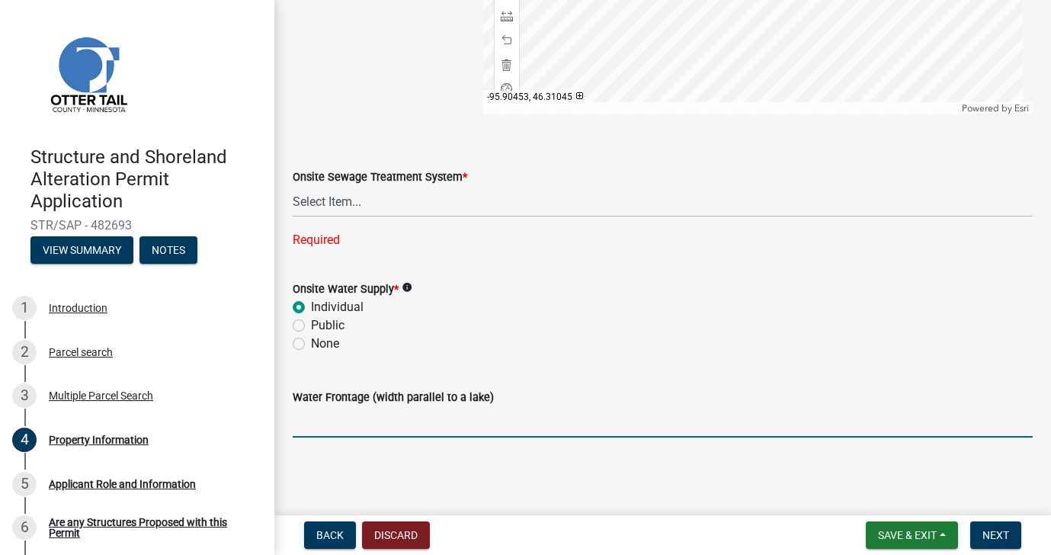
click at [353, 425] on input "Water Frontage (width parallel to a lake)" at bounding box center [663, 421] width 740 height 31
click at [293, 186] on select "Select Item... L&R Certificate of Compliance within 5yrs Compliance Inspection …" at bounding box center [663, 201] width 740 height 31
click at [370, 432] on input "Water Frontage (width parallel to a lake)" at bounding box center [663, 421] width 740 height 31
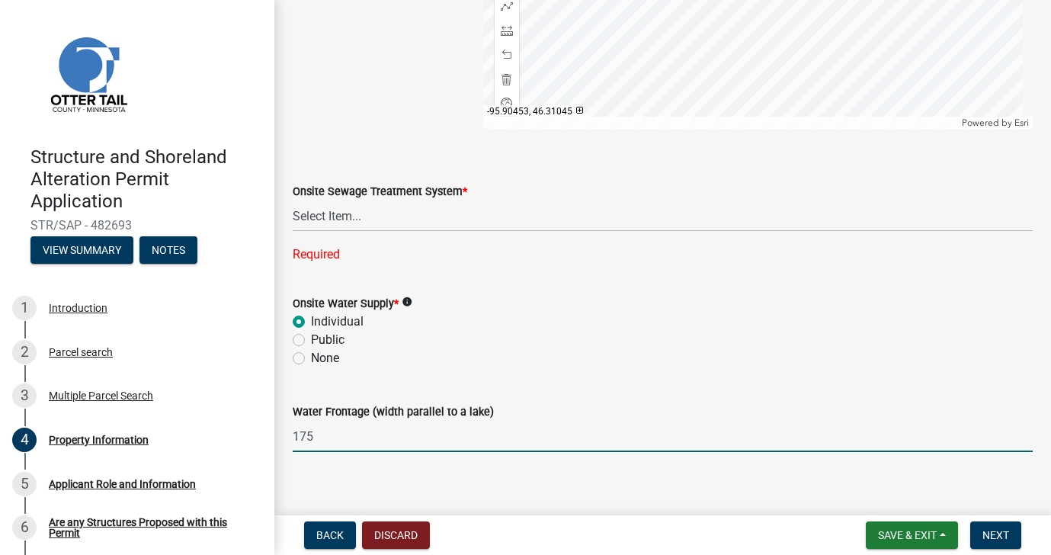
scroll to position [1056, 0]
type input "175"
click at [293, 198] on select "Select Item... L&R Certificate of Compliance within 5yrs Compliance Inspection …" at bounding box center [663, 213] width 740 height 31
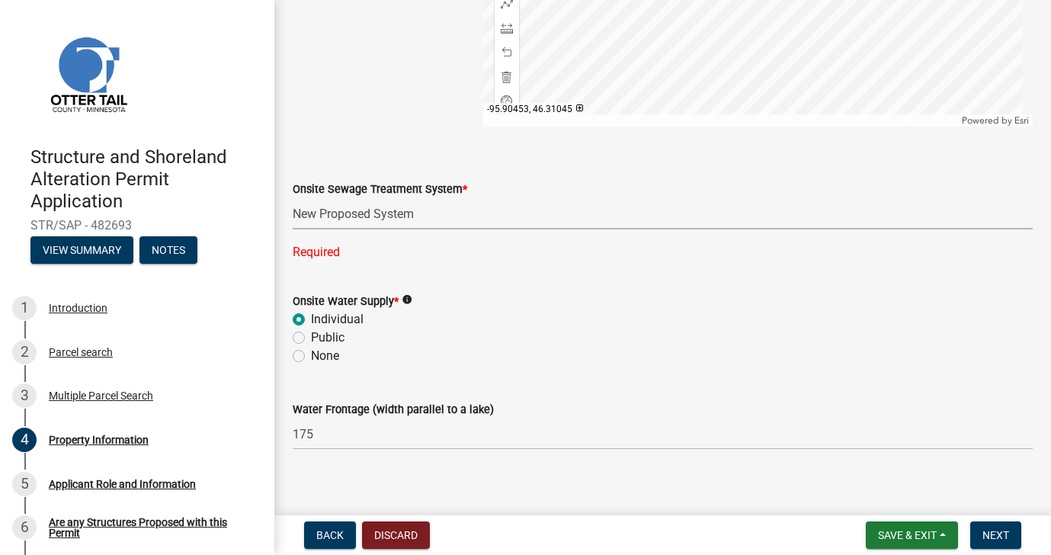
click option "New Proposed System" at bounding box center [0, 0] width 0 height 0
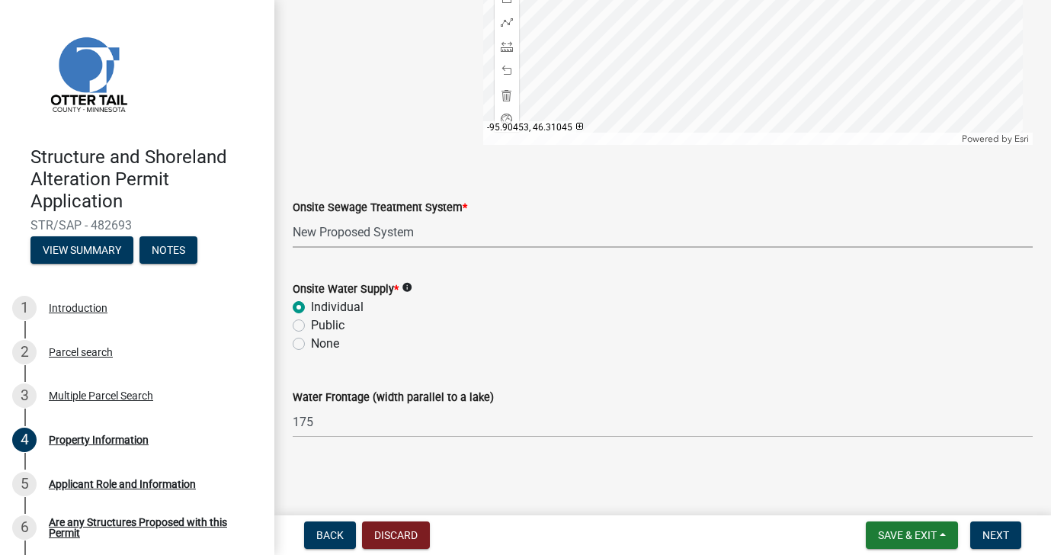
select select "91995f90-6606-463b-bec3-c5862f147548"
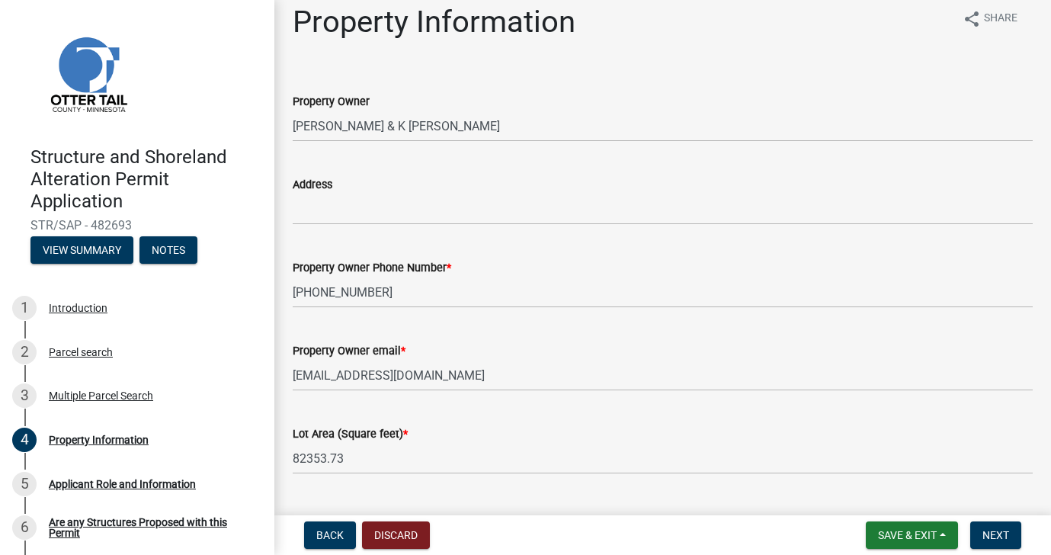
scroll to position [0, 0]
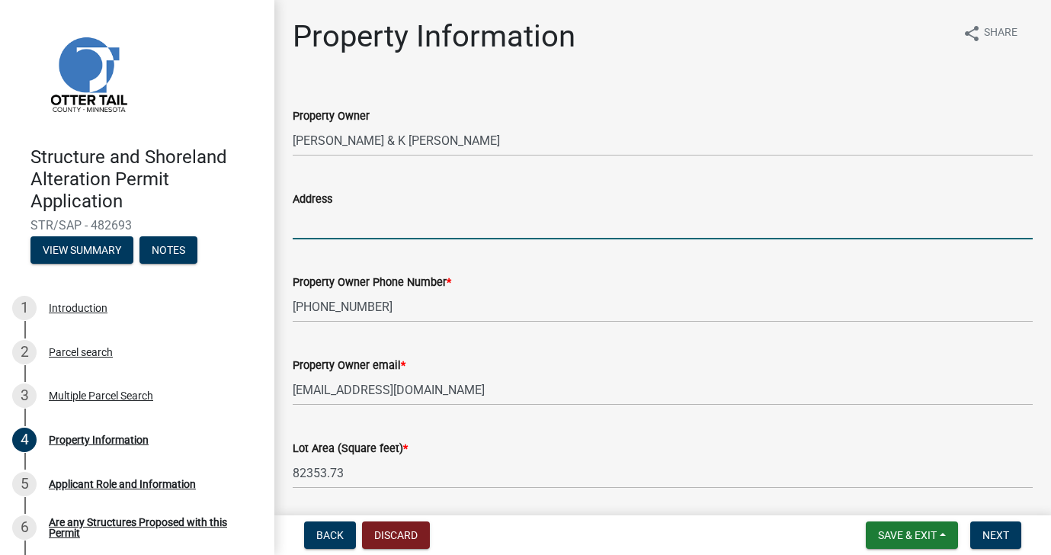
click at [352, 227] on input "Address" at bounding box center [663, 223] width 740 height 31
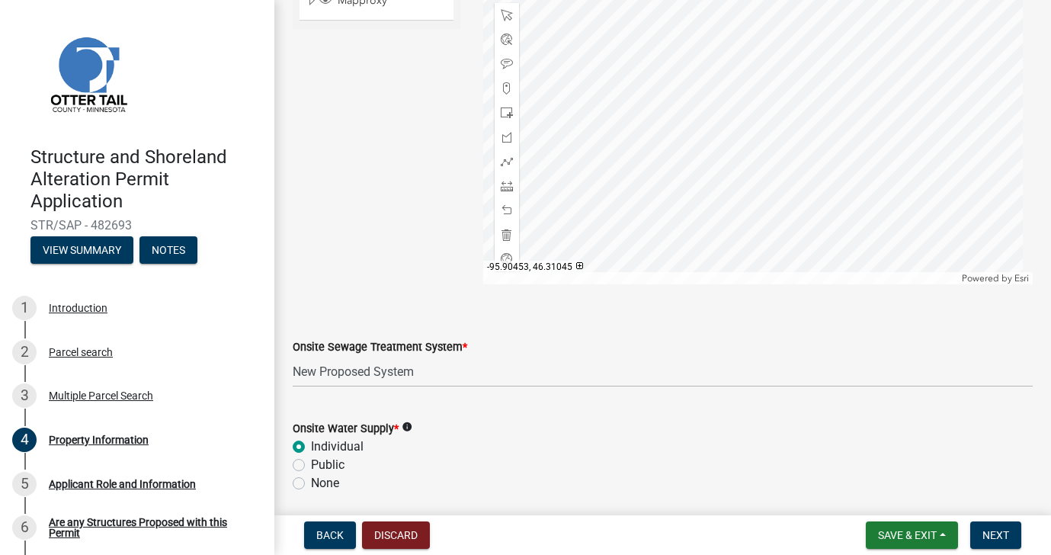
scroll to position [1038, 0]
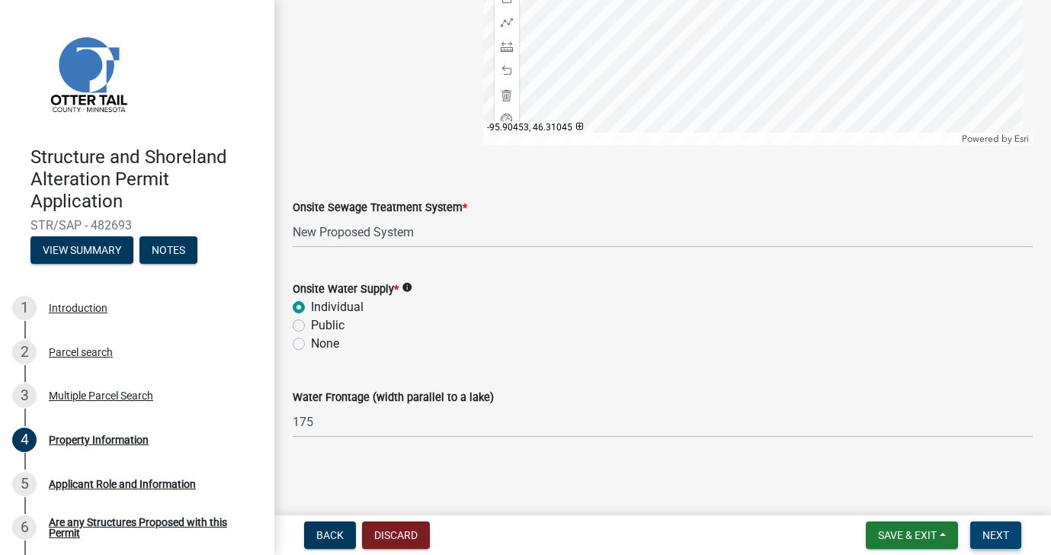
type input "[STREET_ADDRESS] [GEOGRAPHIC_DATA], [GEOGRAPHIC_DATA] 56560"
click at [1001, 527] on button "Next" at bounding box center [995, 534] width 51 height 27
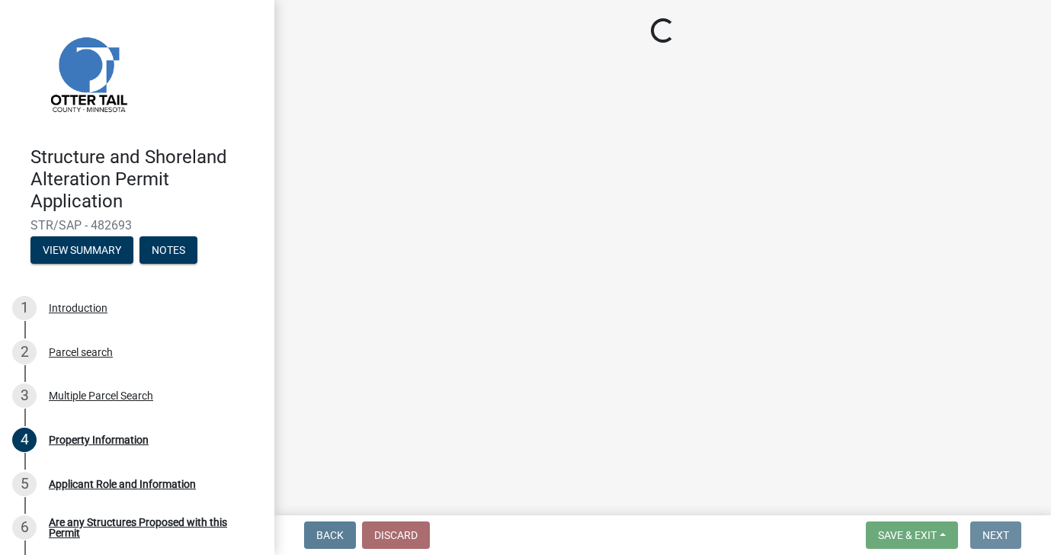
scroll to position [0, 0]
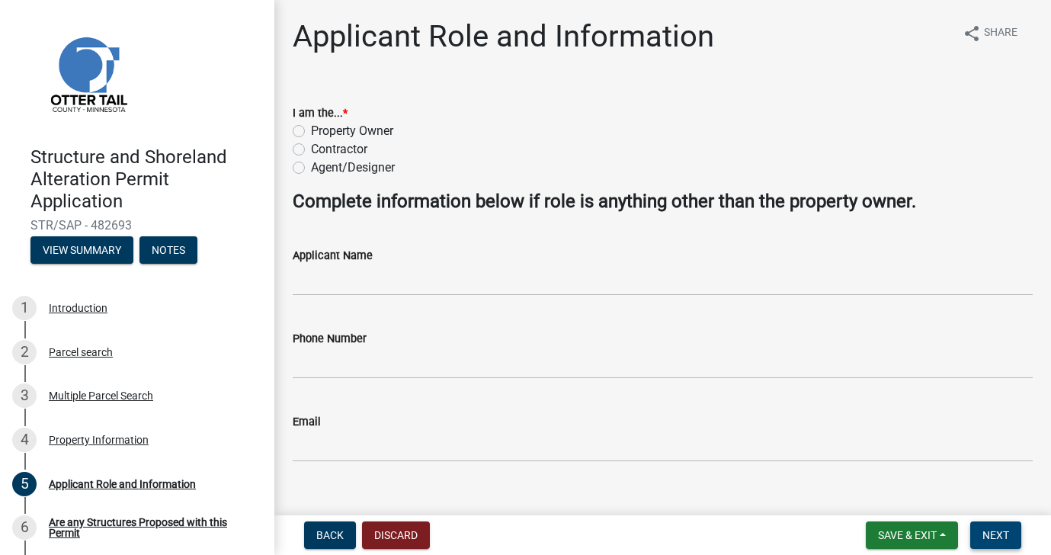
click at [311, 149] on label "Contractor" at bounding box center [339, 149] width 56 height 18
click at [311, 149] on input "Contractor" at bounding box center [316, 145] width 10 height 10
radio input "true"
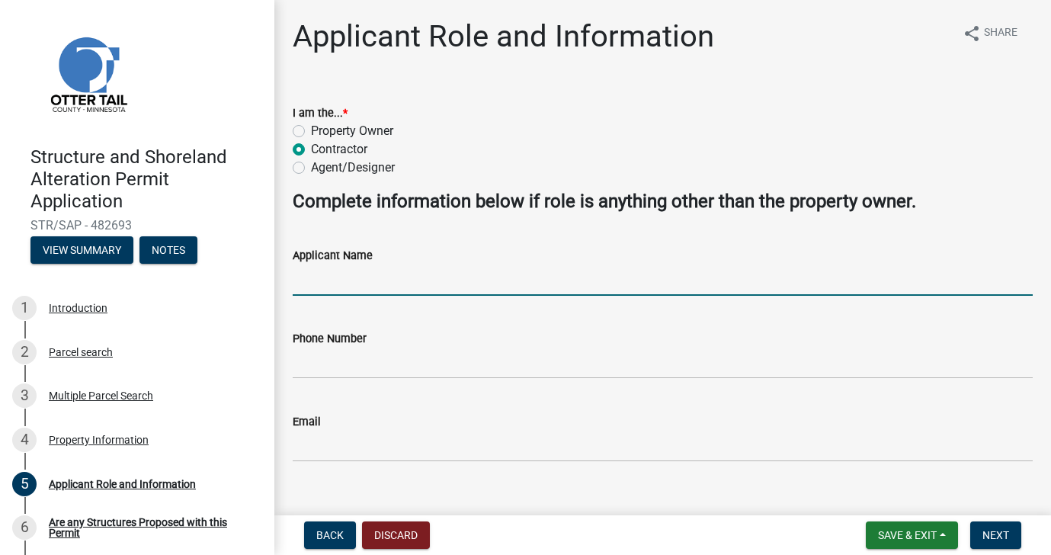
click at [377, 281] on input "Applicant Name" at bounding box center [663, 280] width 740 height 31
type input "J"
type input "[PERSON_NAME] Construction, LLC"
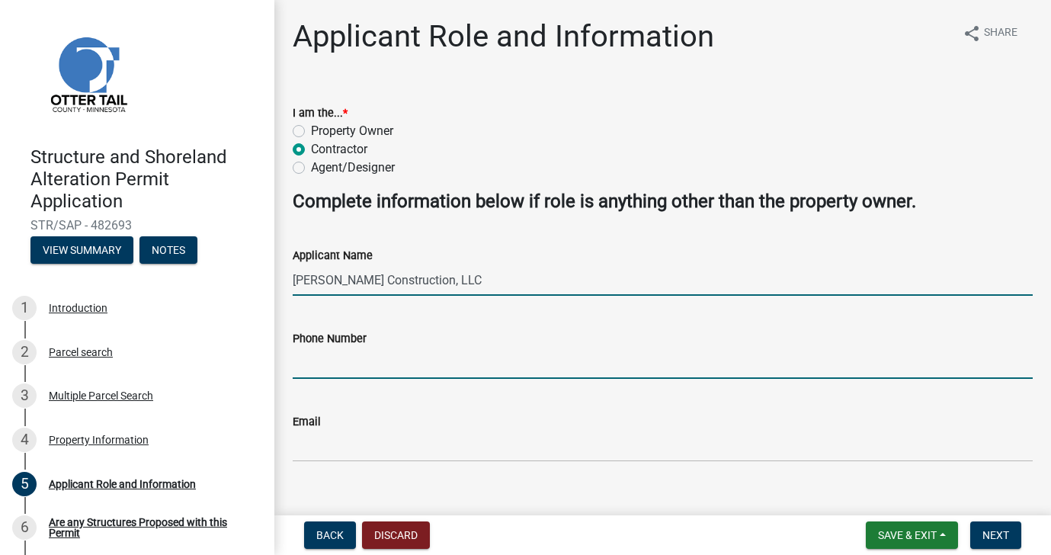
click at [415, 362] on input "Phone Number" at bounding box center [663, 363] width 740 height 31
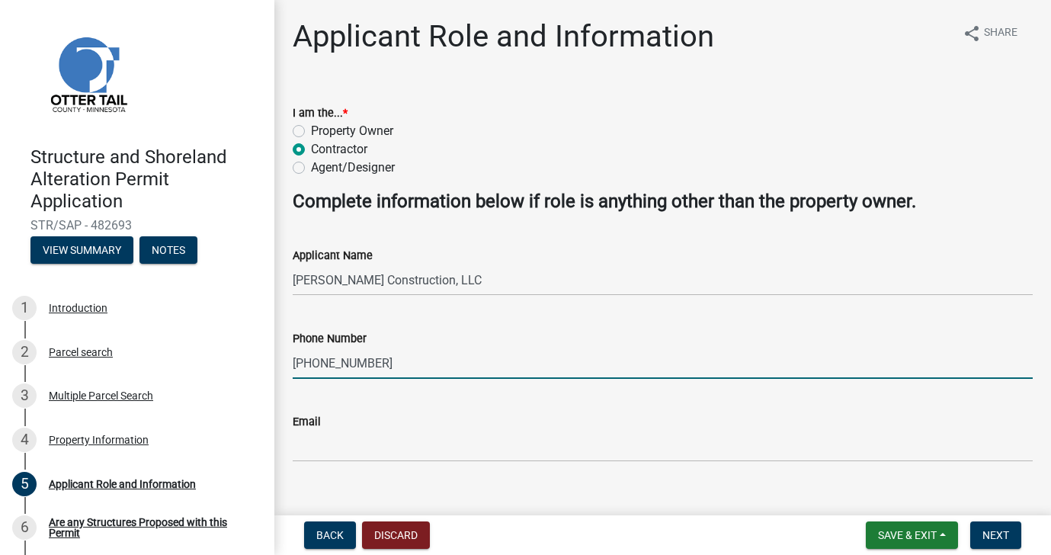
type input "[PHONE_NUMBER]"
click at [326, 476] on div "Applicant Role and Information share Share I am the... * Property Owner Contrac…" at bounding box center [662, 253] width 763 height 470
click at [340, 470] on wm-data-entity-input "Email" at bounding box center [663, 432] width 740 height 83
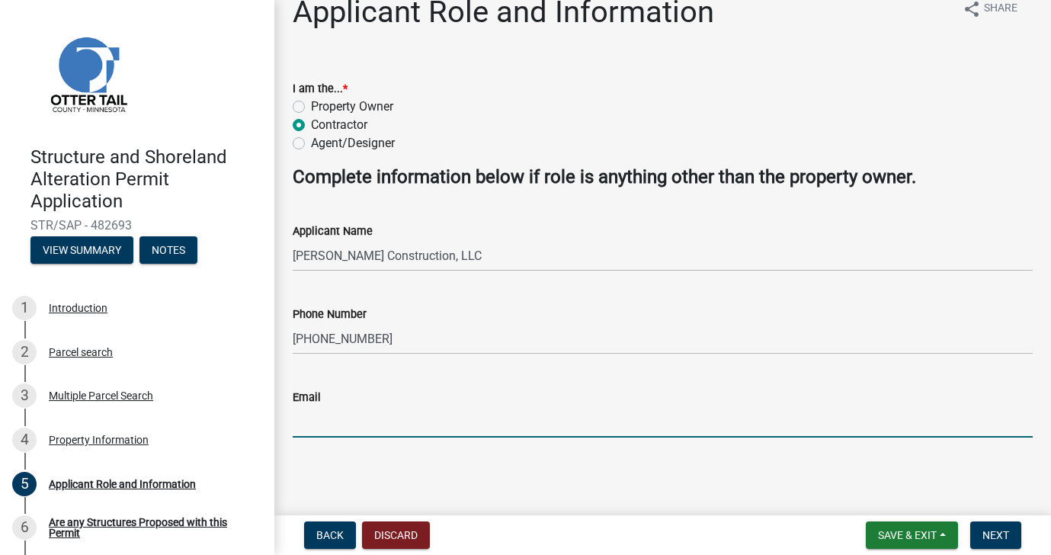
click at [389, 412] on input "Email" at bounding box center [663, 421] width 740 height 31
type input "[EMAIL_ADDRESS][DOMAIN_NAME]"
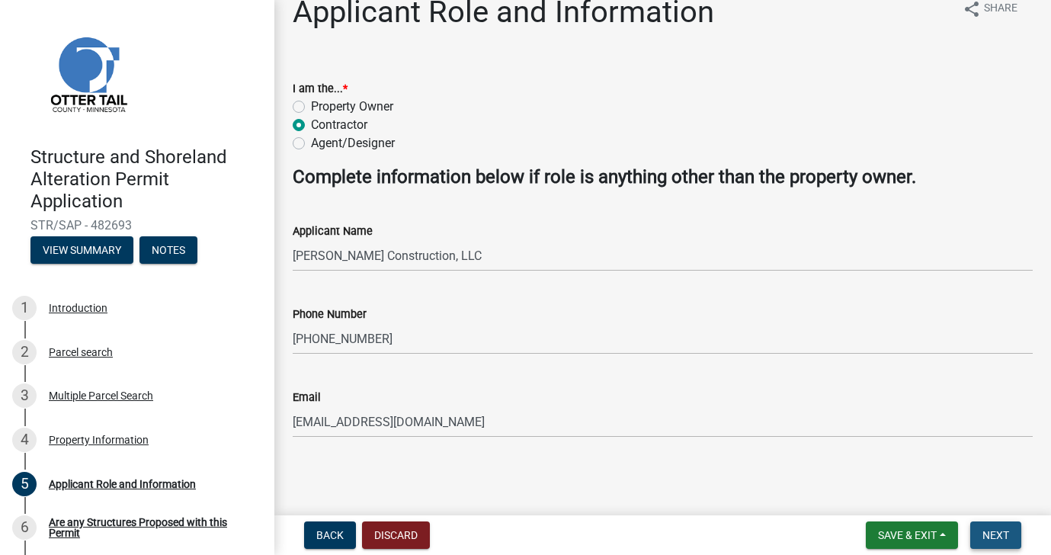
click at [1004, 533] on span "Next" at bounding box center [996, 535] width 27 height 12
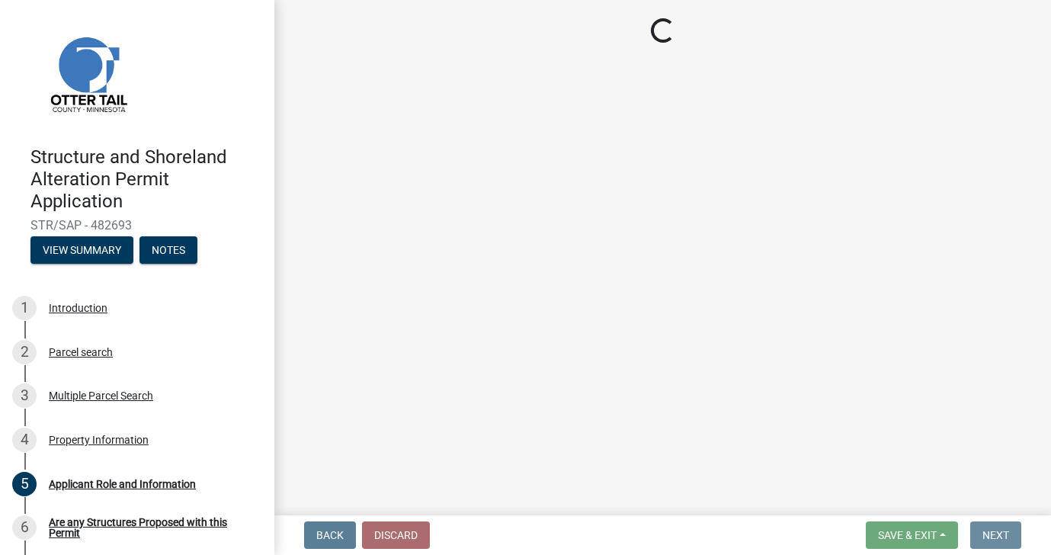
scroll to position [0, 0]
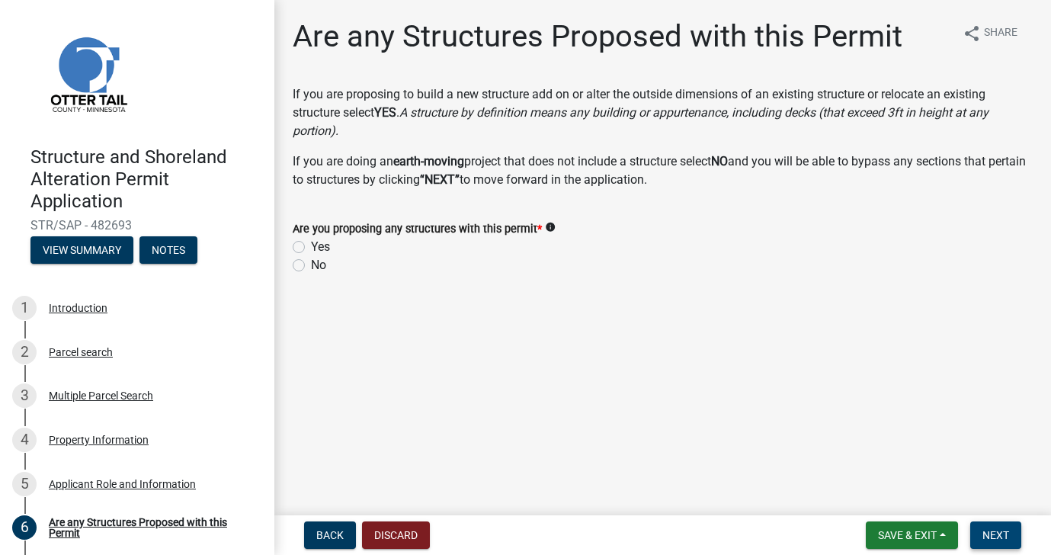
click at [311, 250] on label "Yes" at bounding box center [320, 247] width 19 height 18
click at [311, 248] on input "Yes" at bounding box center [316, 243] width 10 height 10
radio input "true"
click at [994, 527] on button "Next" at bounding box center [995, 534] width 51 height 27
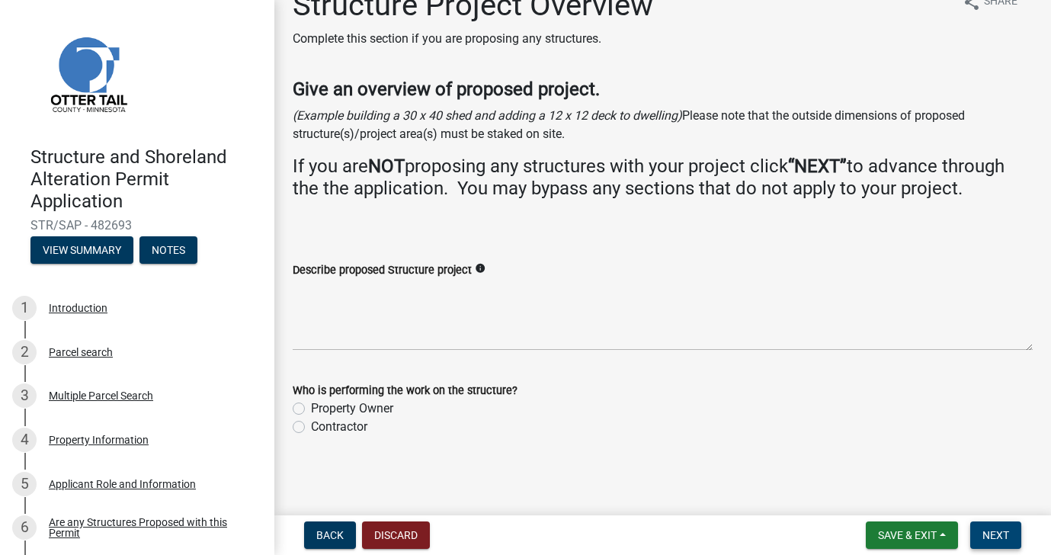
scroll to position [66, 0]
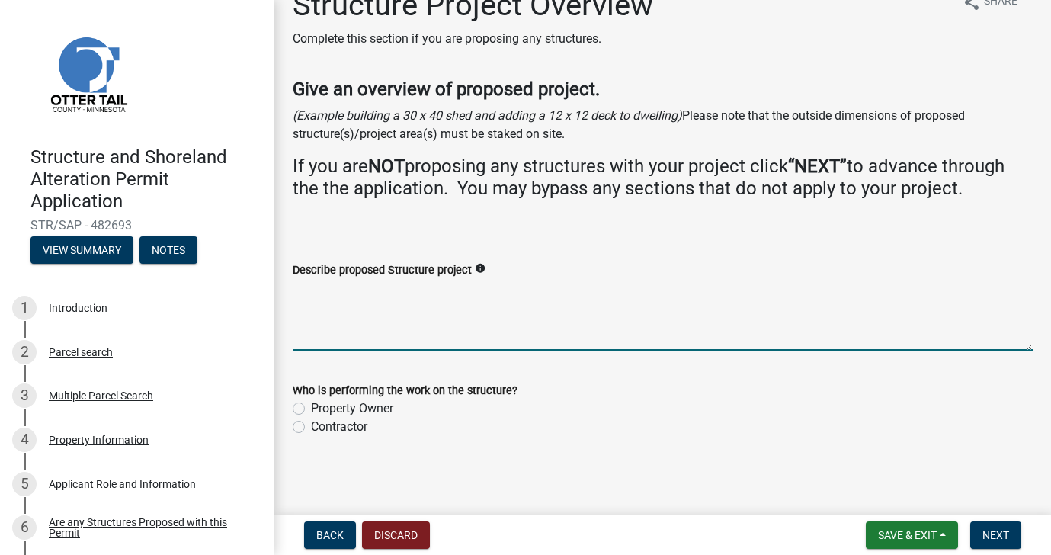
click at [390, 313] on textarea "Describe proposed Structure project" at bounding box center [663, 315] width 740 height 72
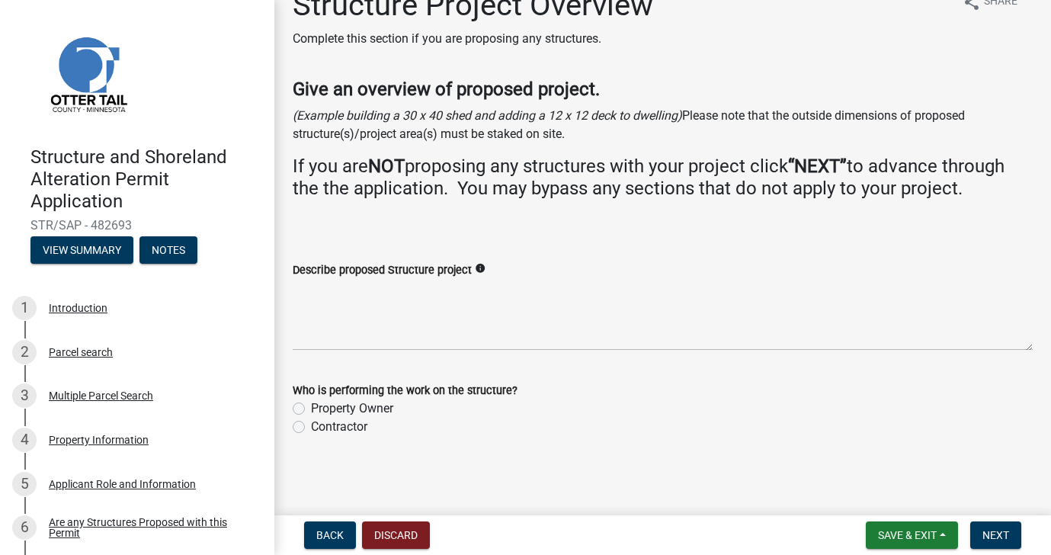
click at [311, 428] on label "Contractor" at bounding box center [339, 427] width 56 height 18
click at [311, 428] on input "Contractor" at bounding box center [316, 423] width 10 height 10
radio input "true"
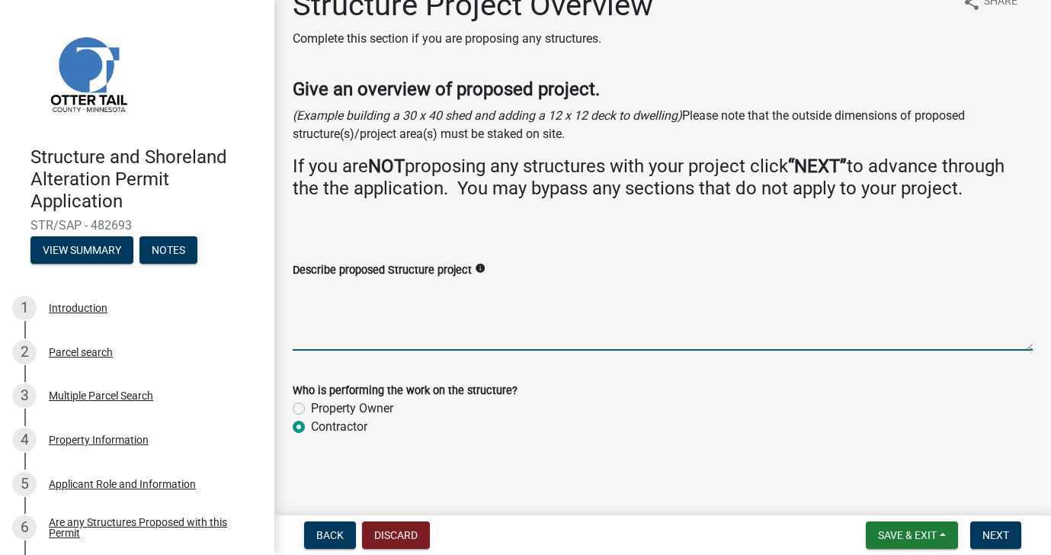
click at [354, 279] on textarea "Describe proposed Structure project" at bounding box center [663, 315] width 740 height 72
click at [907, 532] on span "Save & Exit" at bounding box center [907, 535] width 59 height 12
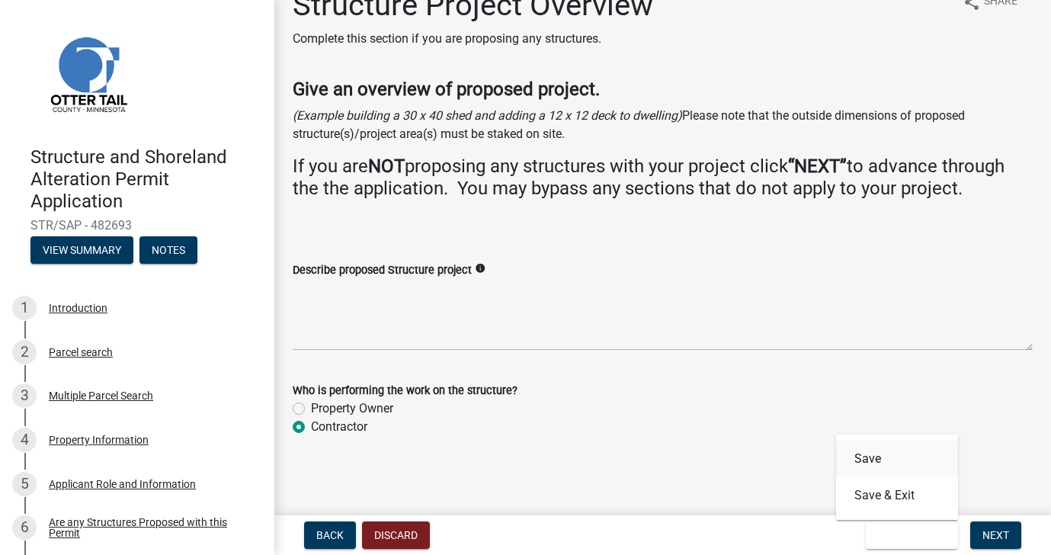
click at [877, 456] on button "Save" at bounding box center [897, 459] width 122 height 37
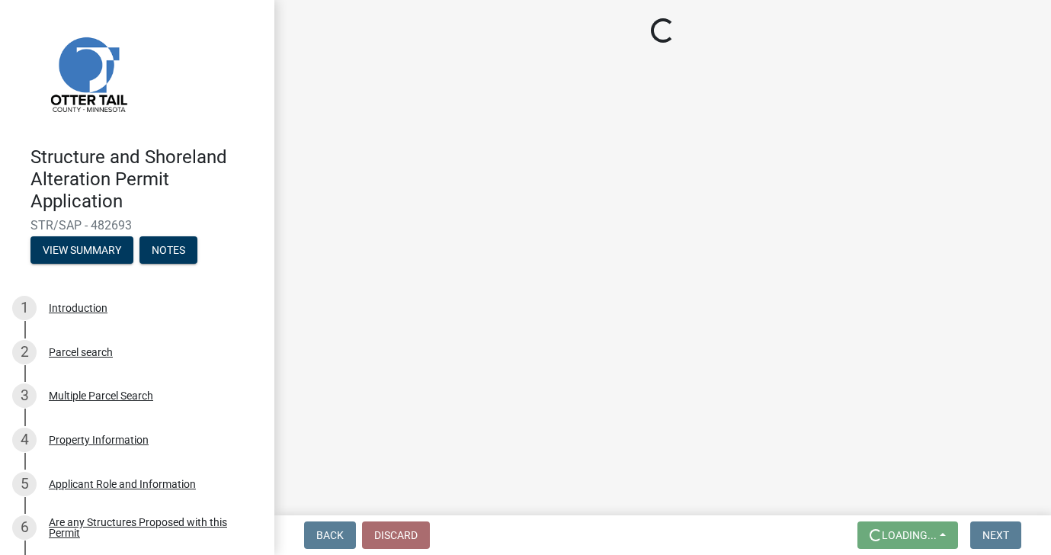
scroll to position [0, 0]
